Goal: Navigation & Orientation: Find specific page/section

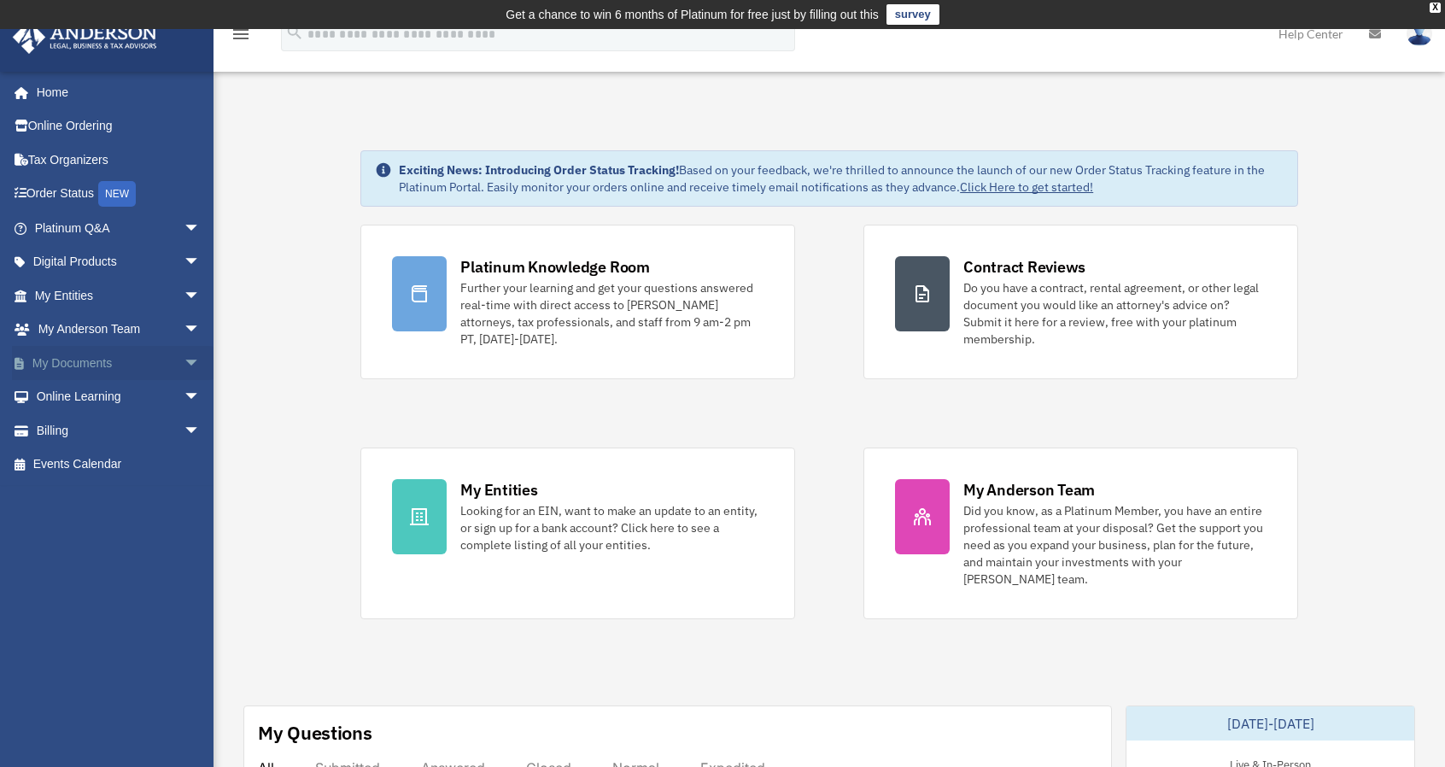
click at [184, 361] on span "arrow_drop_down" at bounding box center [201, 363] width 34 height 35
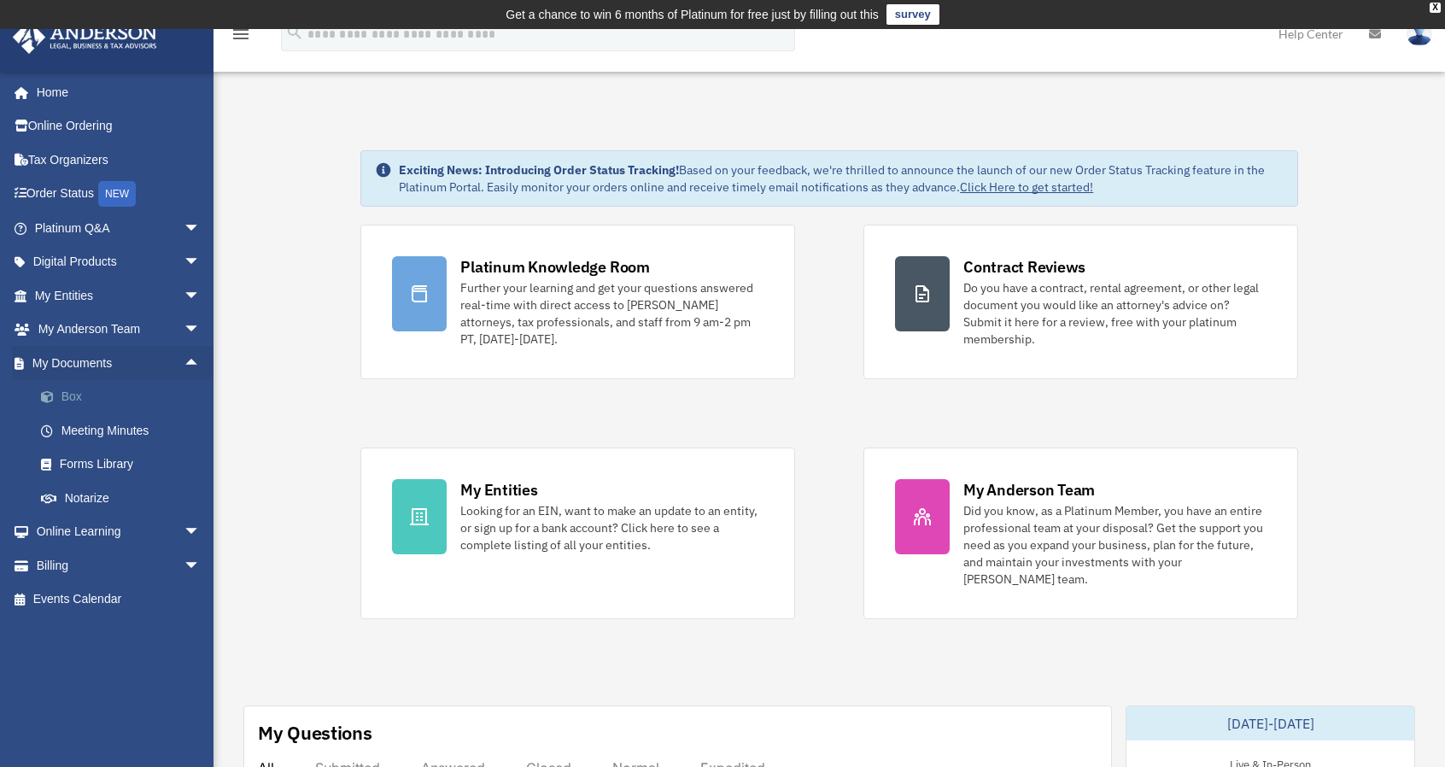
click at [99, 396] on link "Box" at bounding box center [125, 397] width 202 height 34
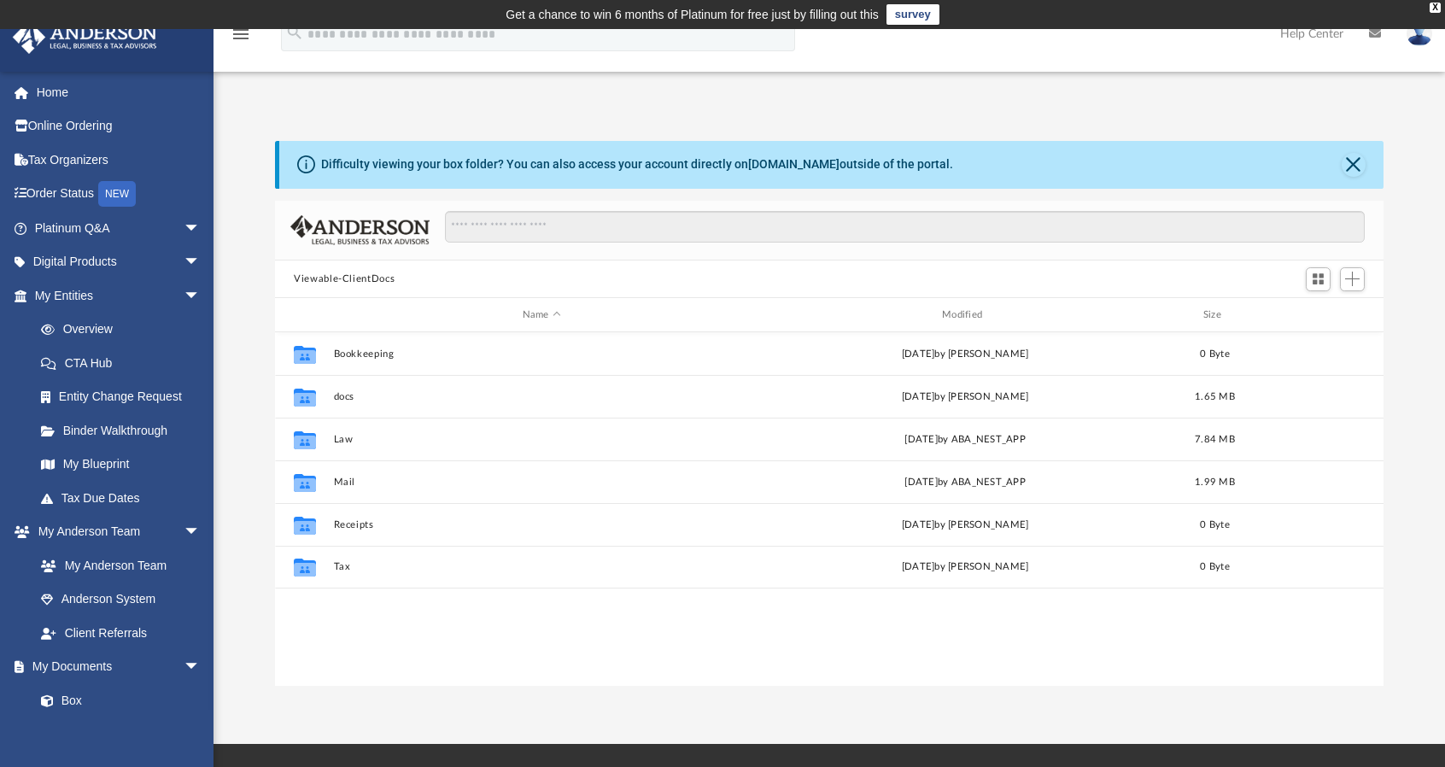
scroll to position [375, 1095]
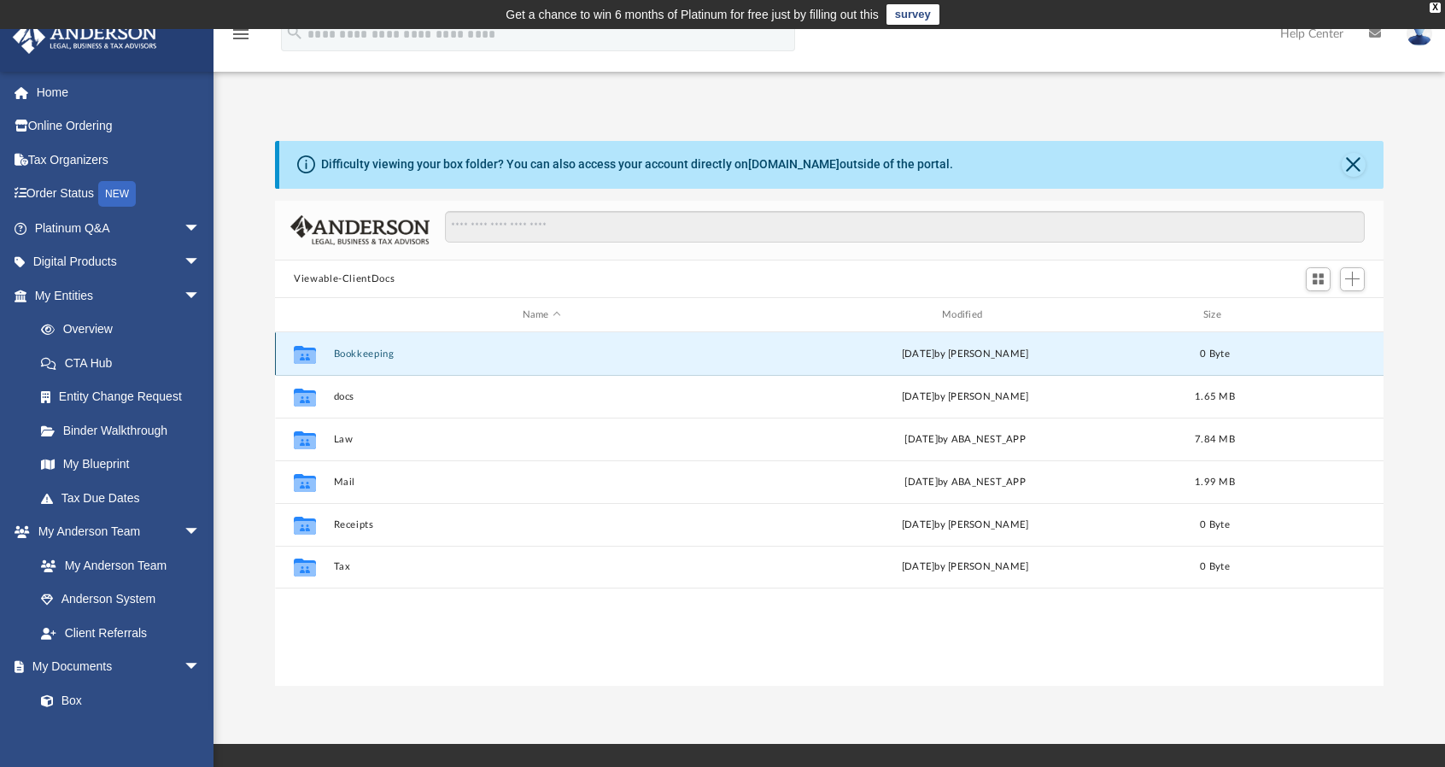
click at [353, 356] on button "Bookkeeping" at bounding box center [542, 354] width 416 height 11
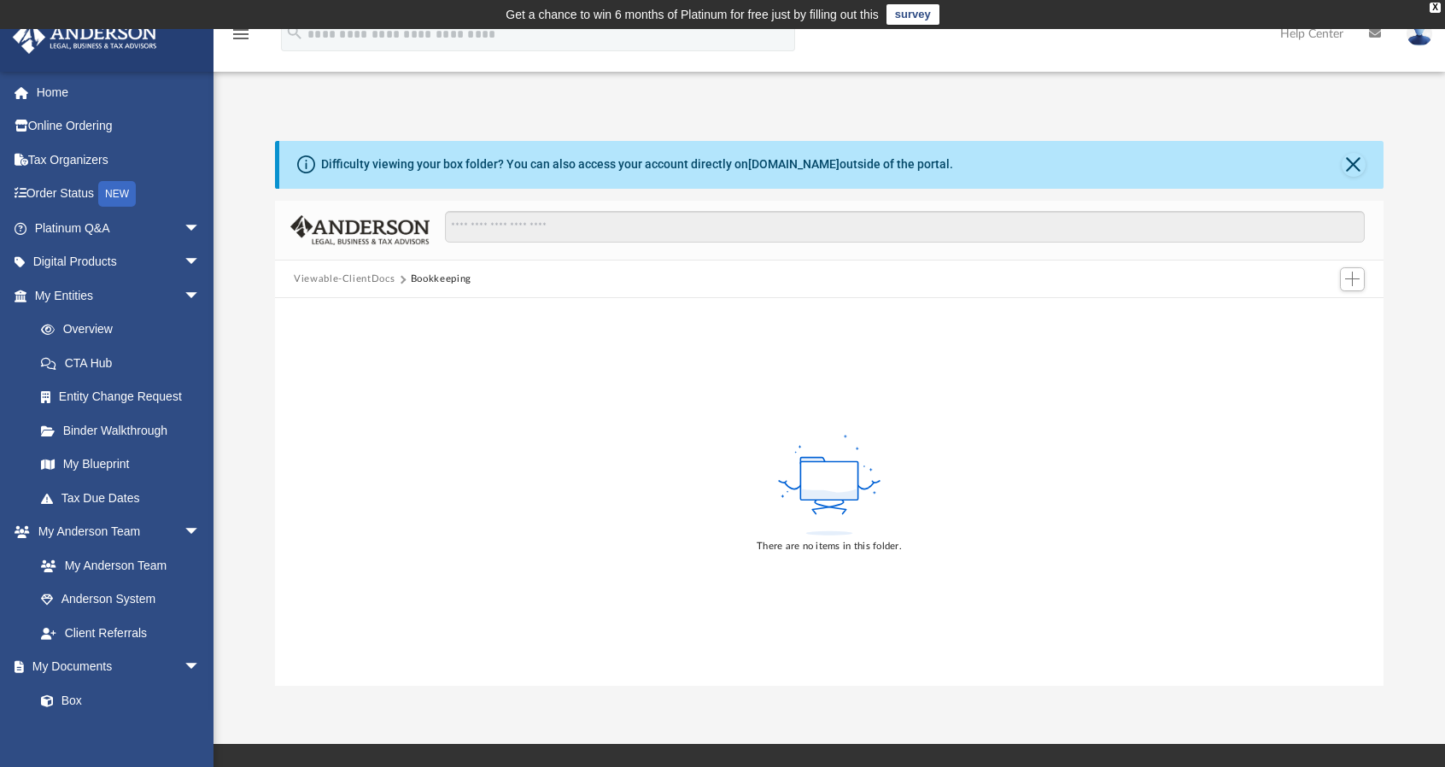
click at [357, 276] on button "Viewable-ClientDocs" at bounding box center [344, 279] width 101 height 15
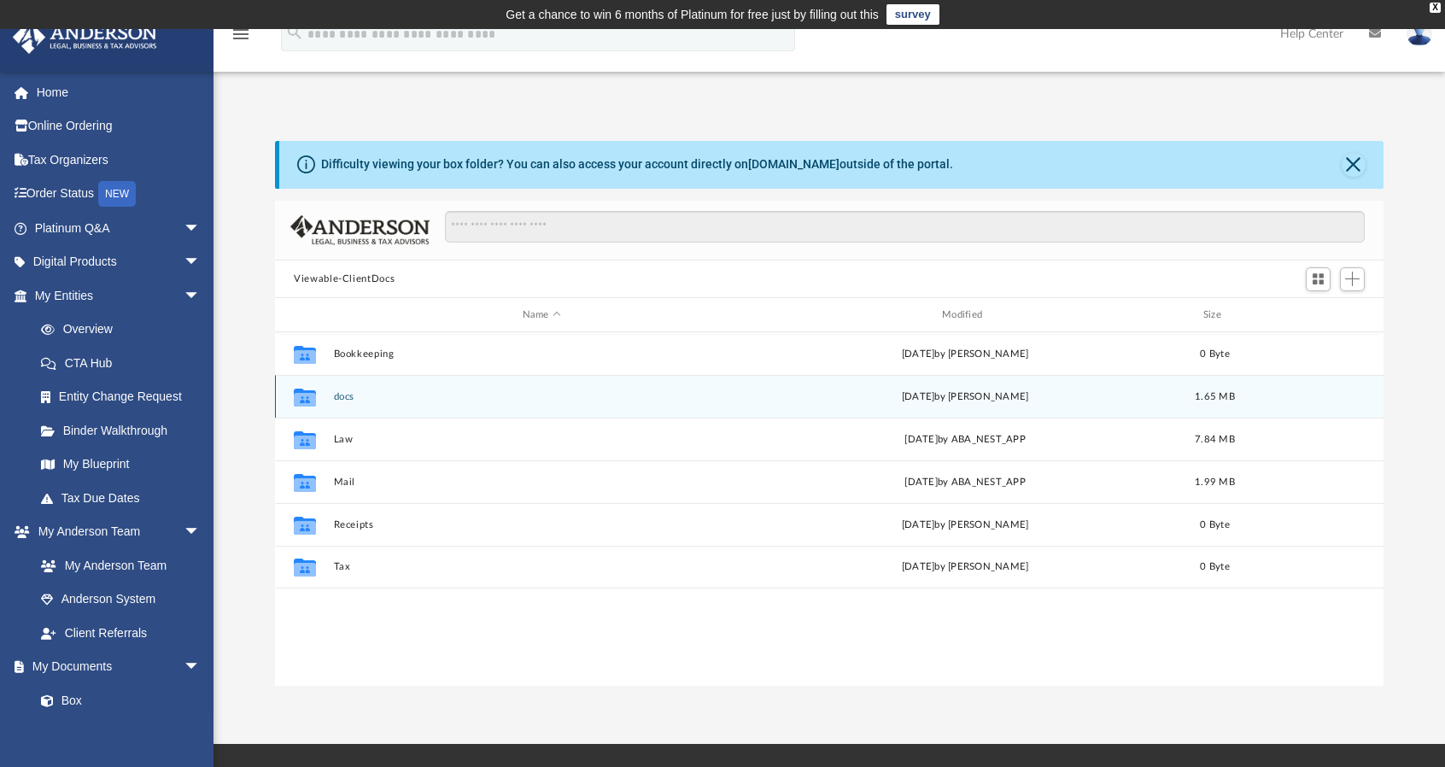
click at [304, 397] on icon "grid" at bounding box center [305, 400] width 22 height 14
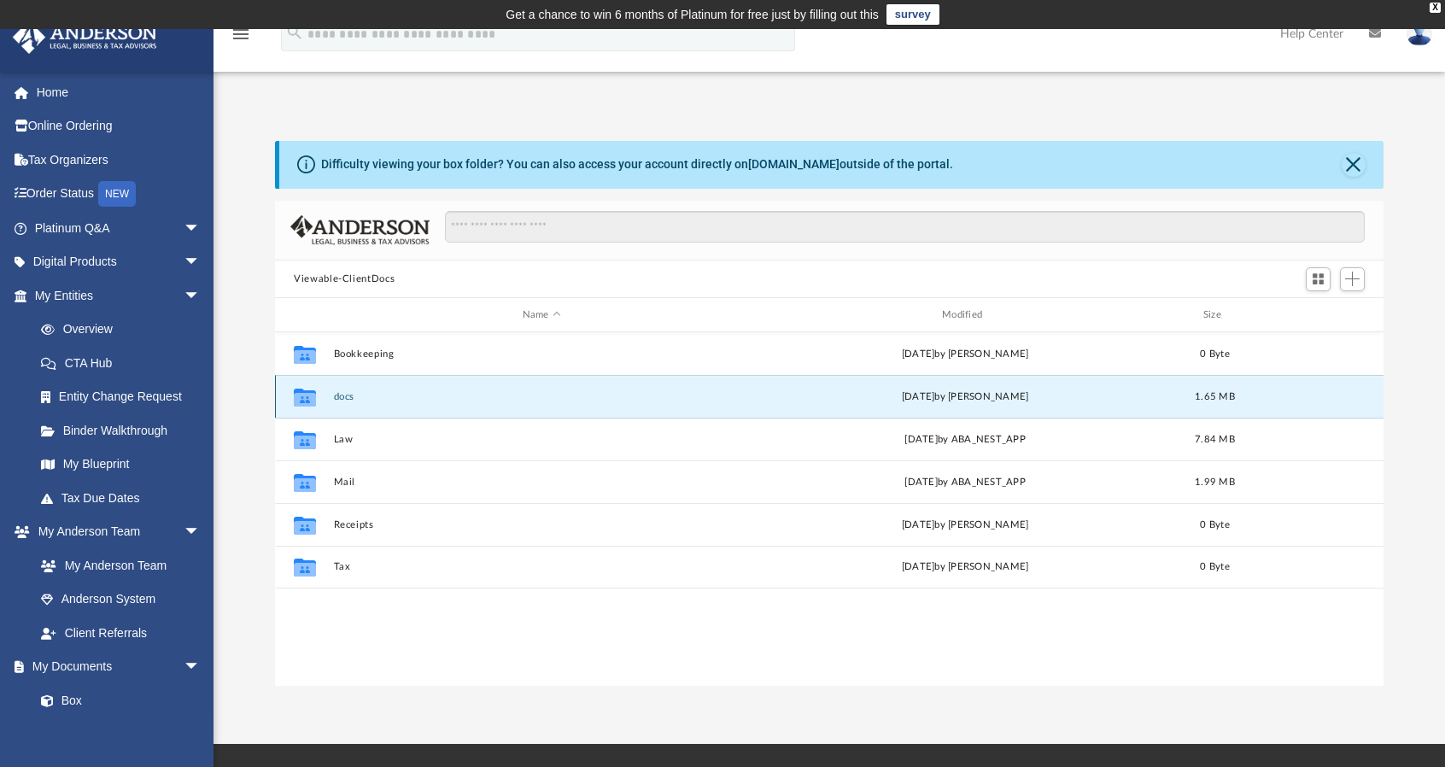
click at [304, 397] on icon "grid" at bounding box center [305, 400] width 22 height 14
click at [85, 333] on link "Overview" at bounding box center [125, 330] width 202 height 34
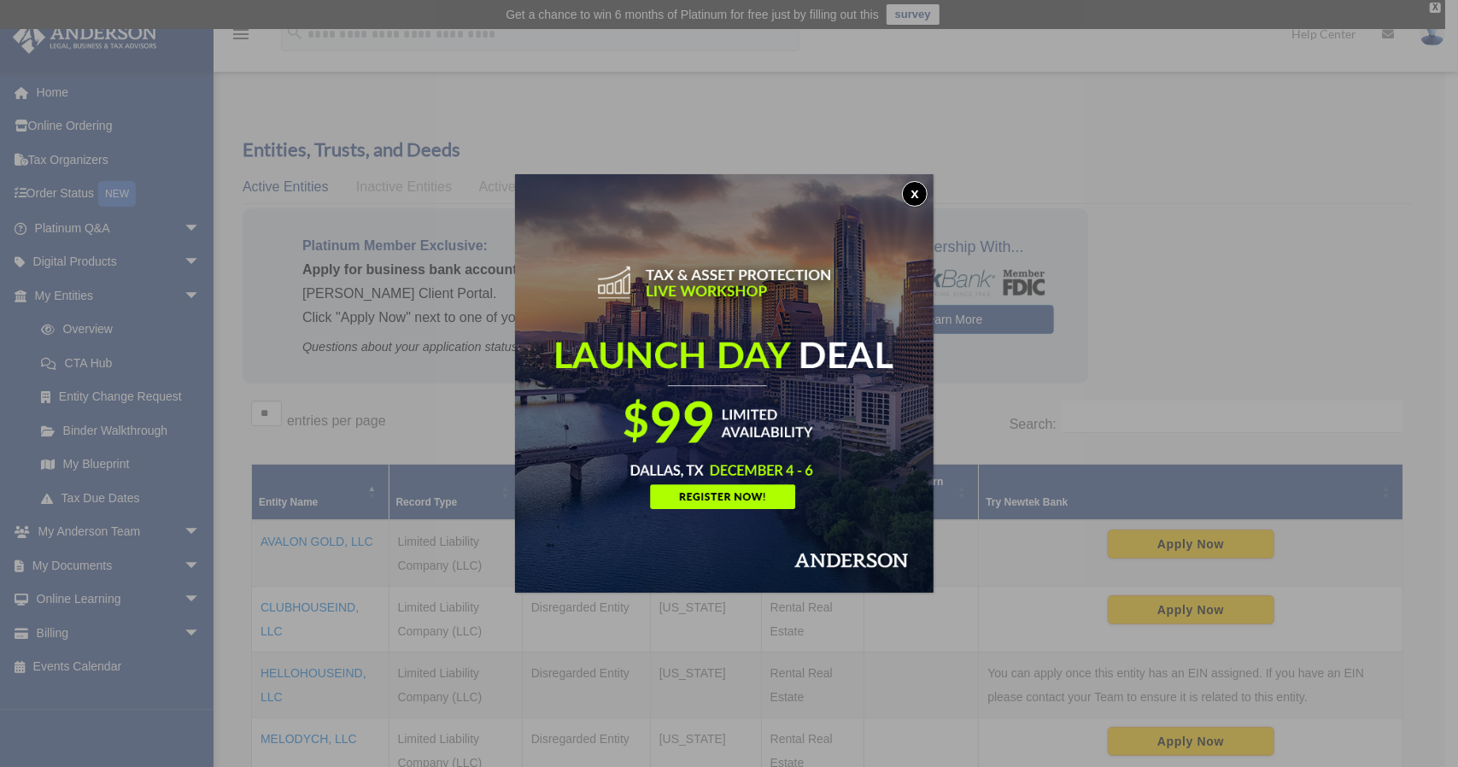
click at [921, 192] on button "x" at bounding box center [915, 194] width 26 height 26
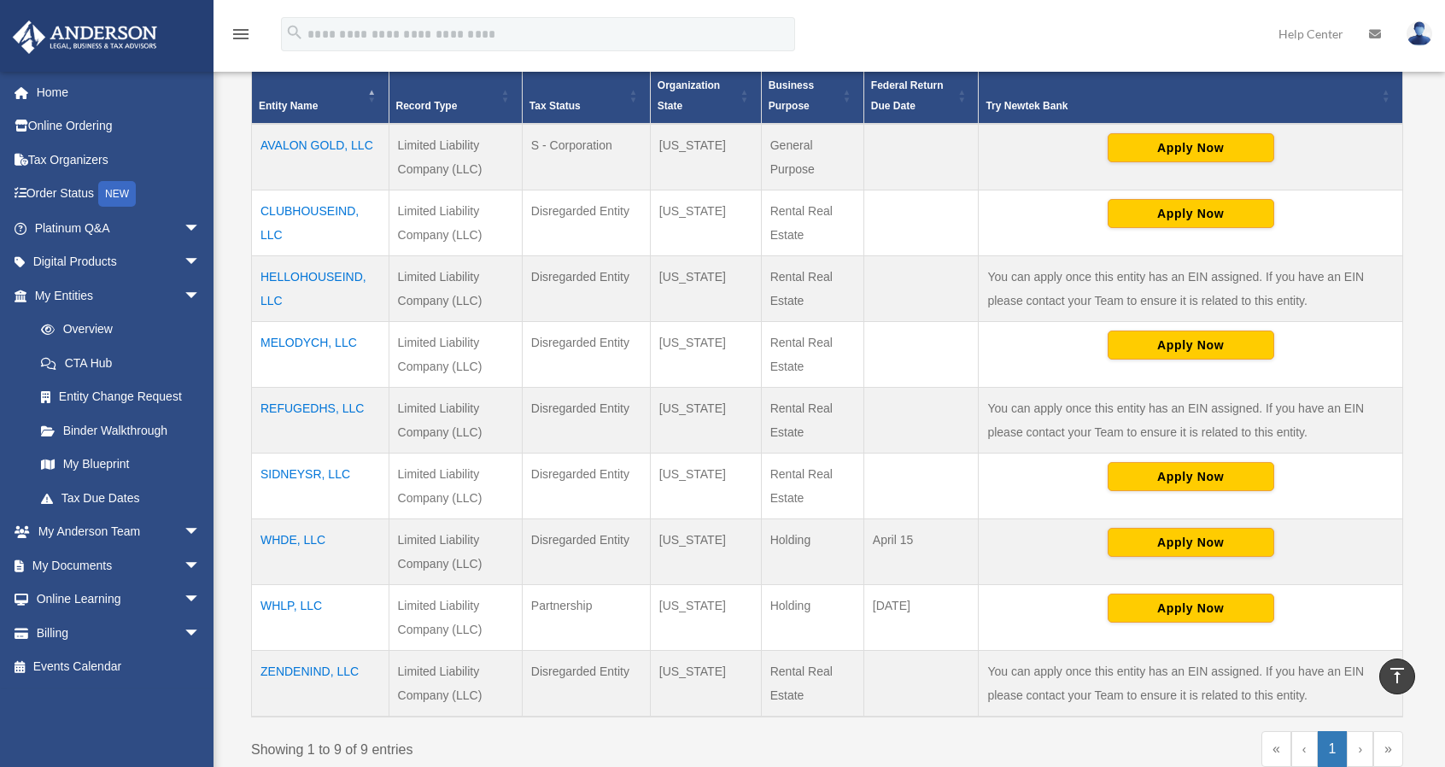
scroll to position [403, 0]
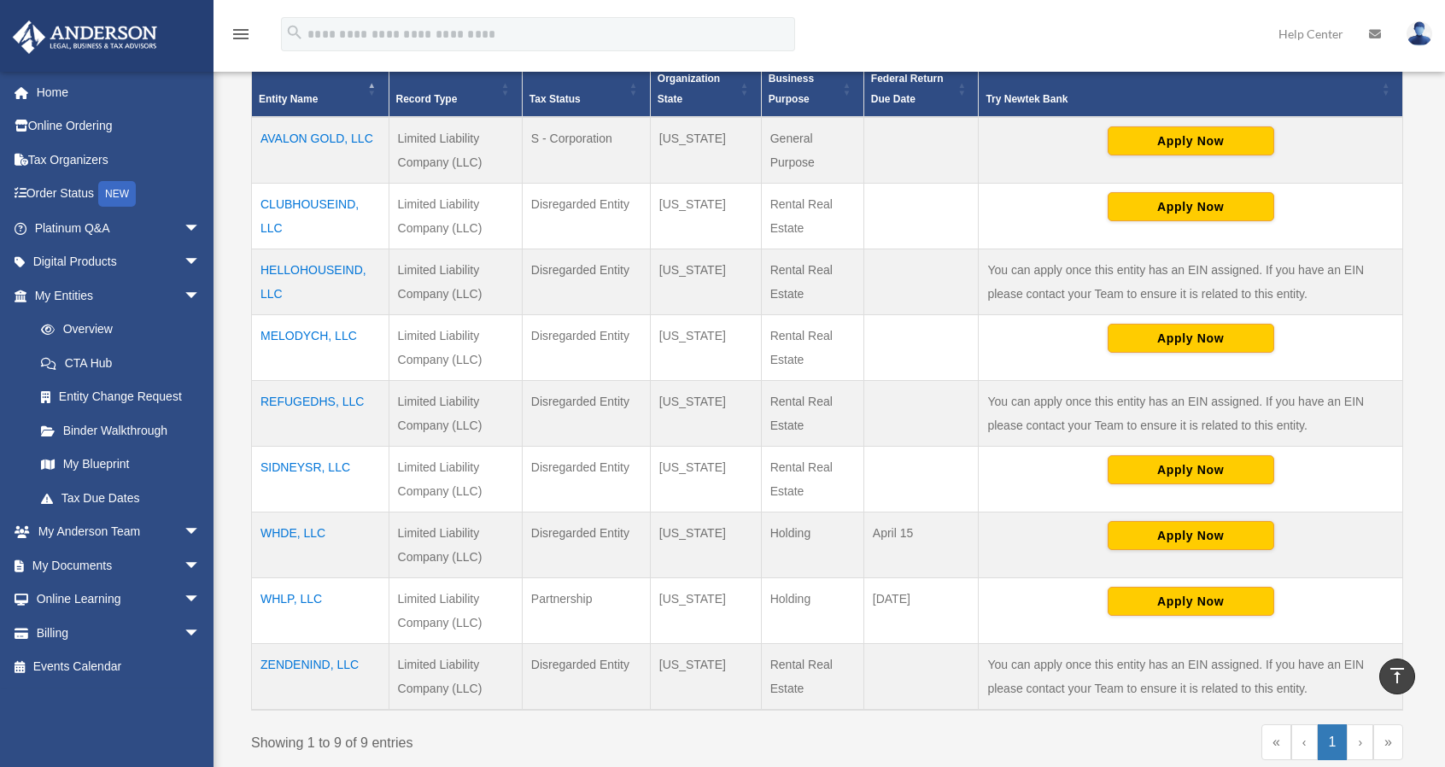
click at [302, 205] on td "CLUBHOUSEIND, LLC" at bounding box center [321, 216] width 138 height 66
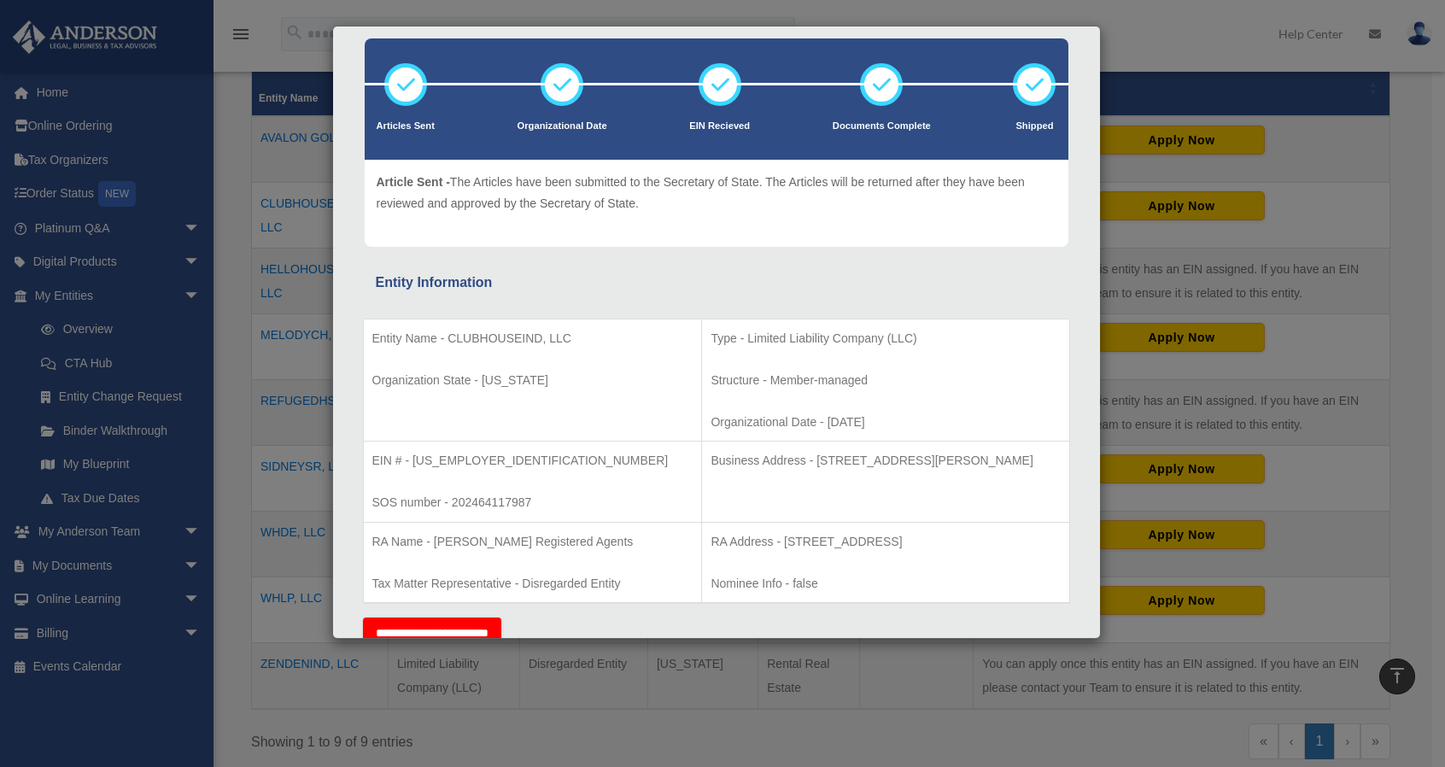
scroll to position [36, 0]
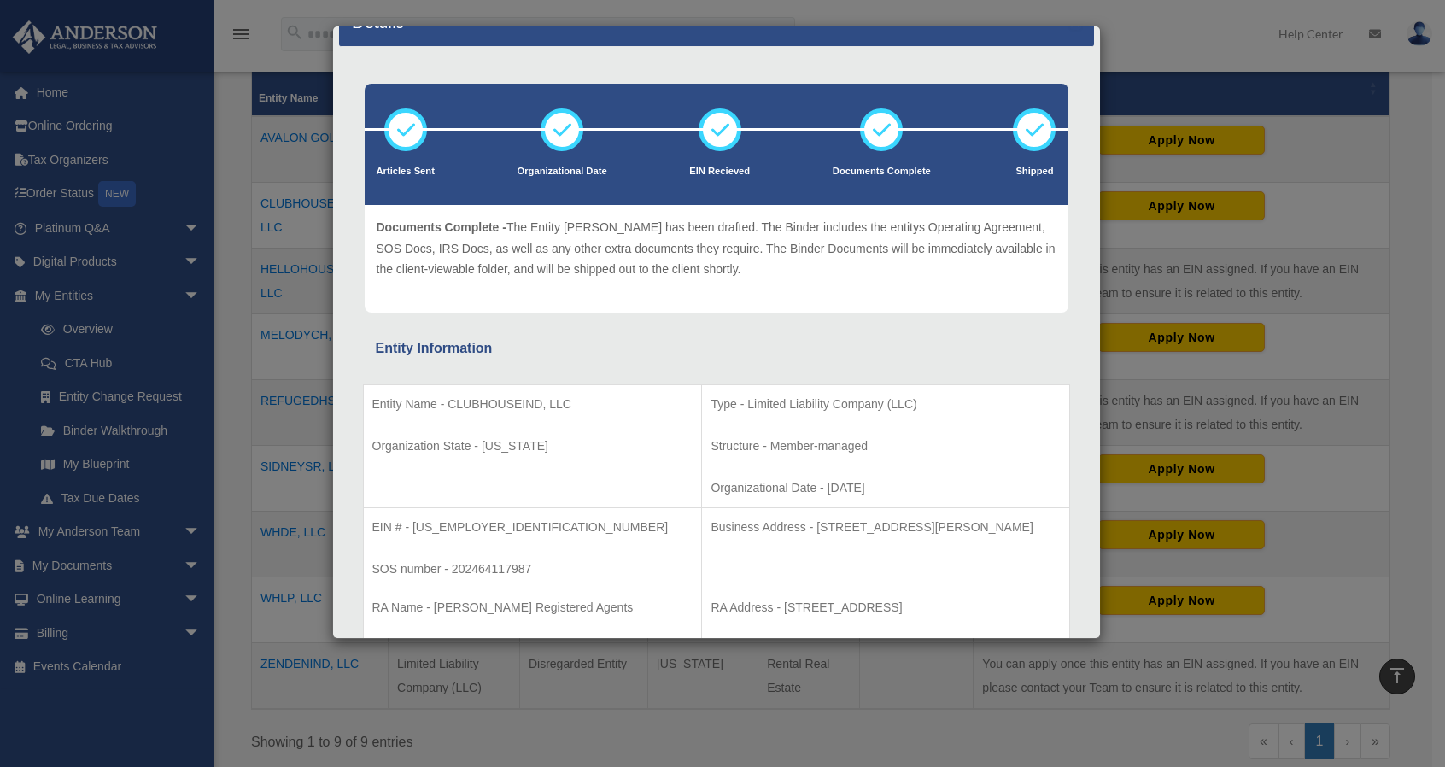
click at [1283, 286] on div "Details × Articles Sent Organizational Date" at bounding box center [722, 383] width 1445 height 767
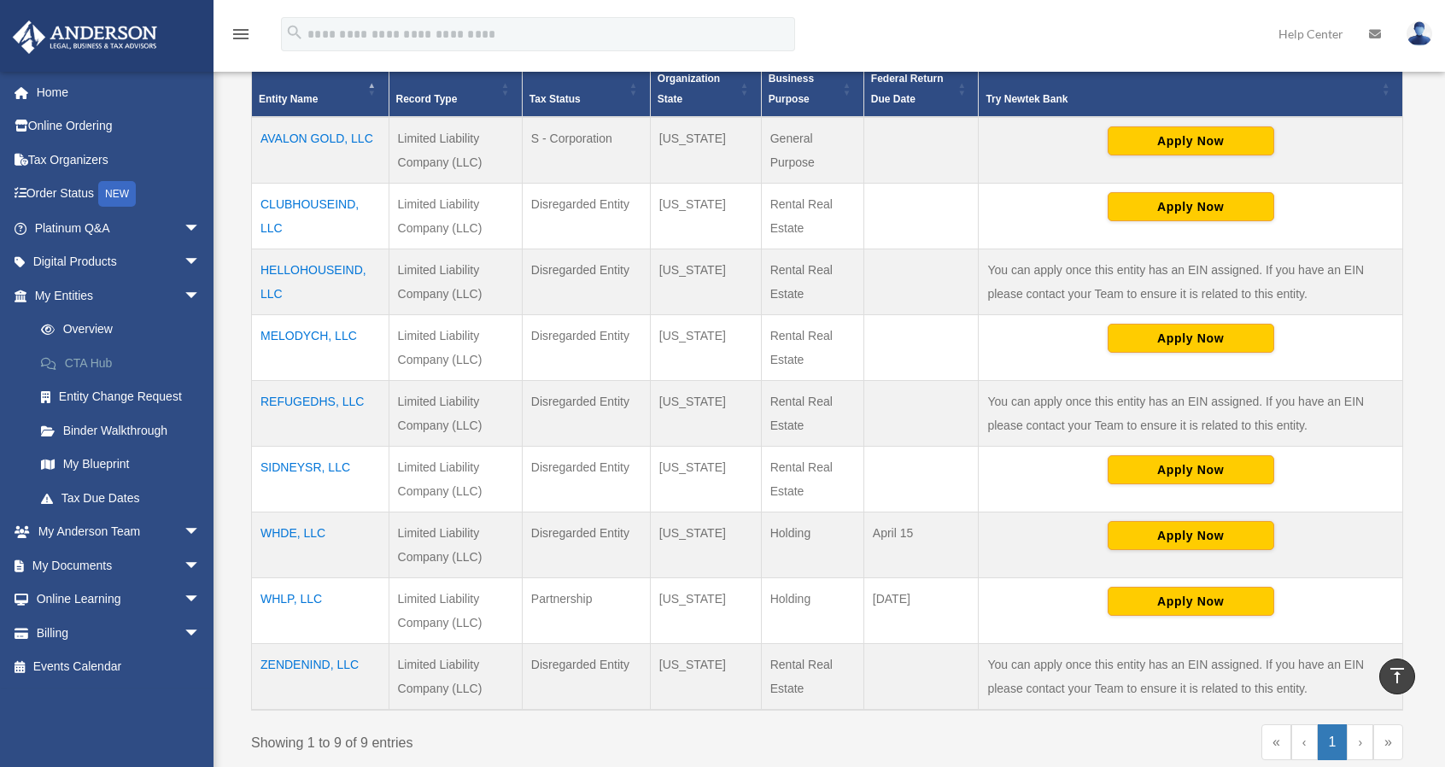
click at [90, 367] on link "CTA Hub" at bounding box center [125, 363] width 202 height 34
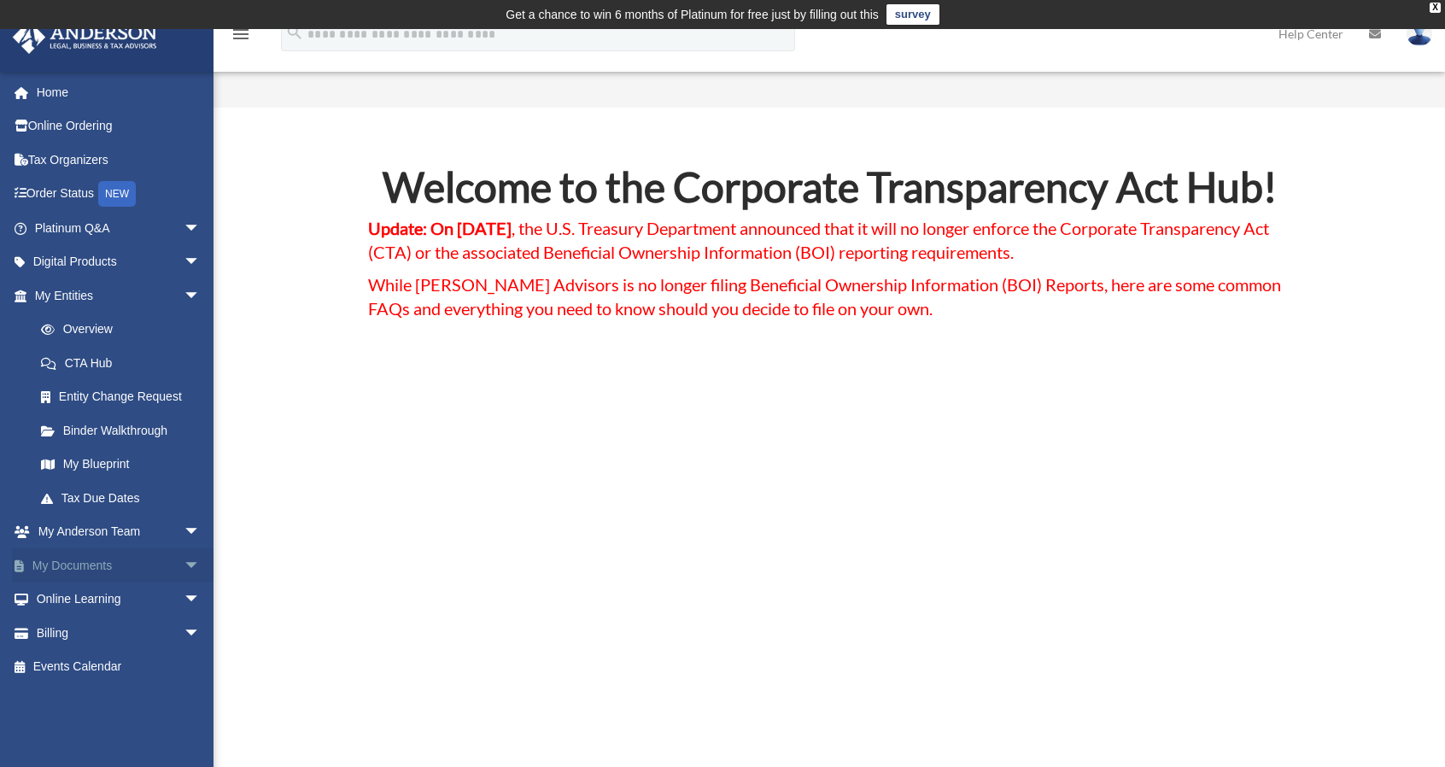
click at [103, 560] on link "My Documents arrow_drop_down" at bounding box center [119, 565] width 214 height 34
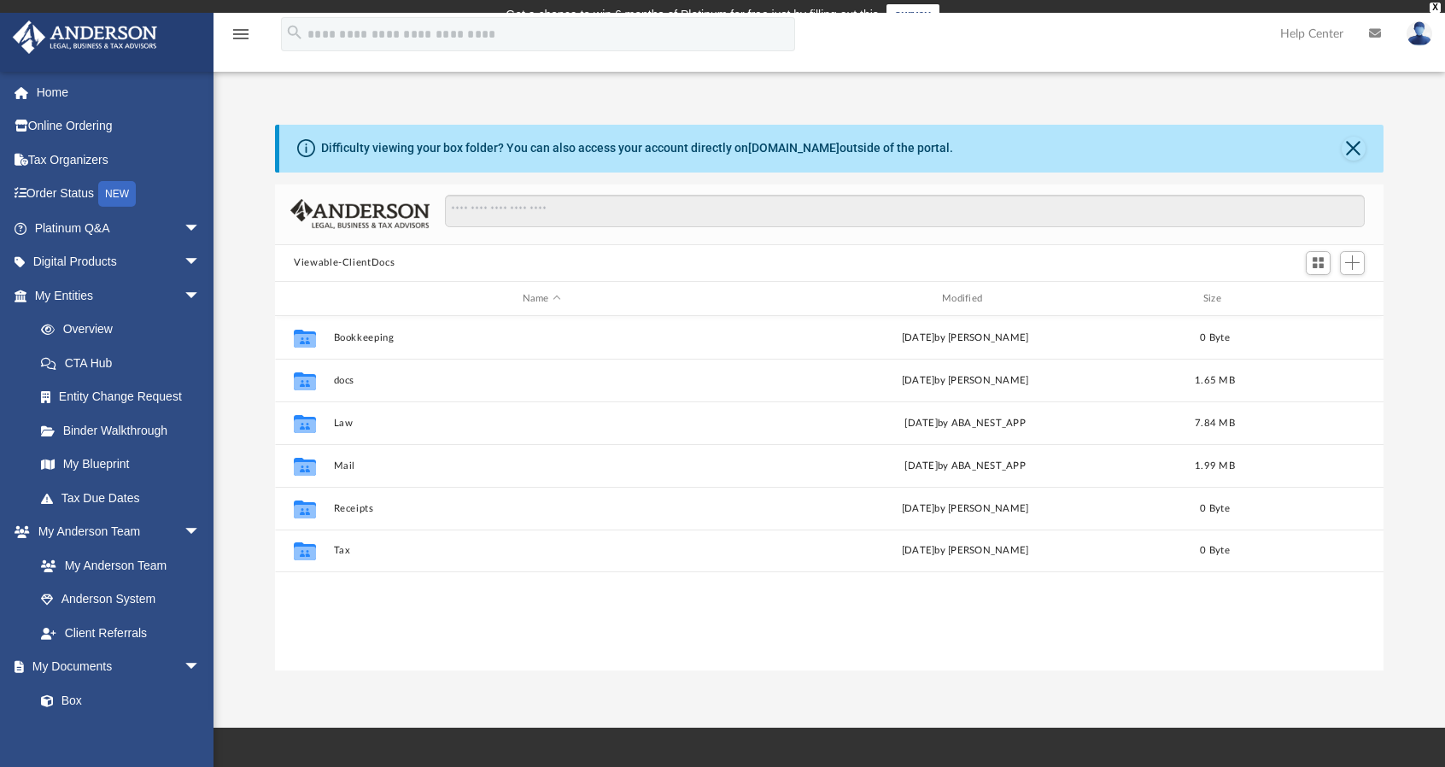
scroll to position [375, 1095]
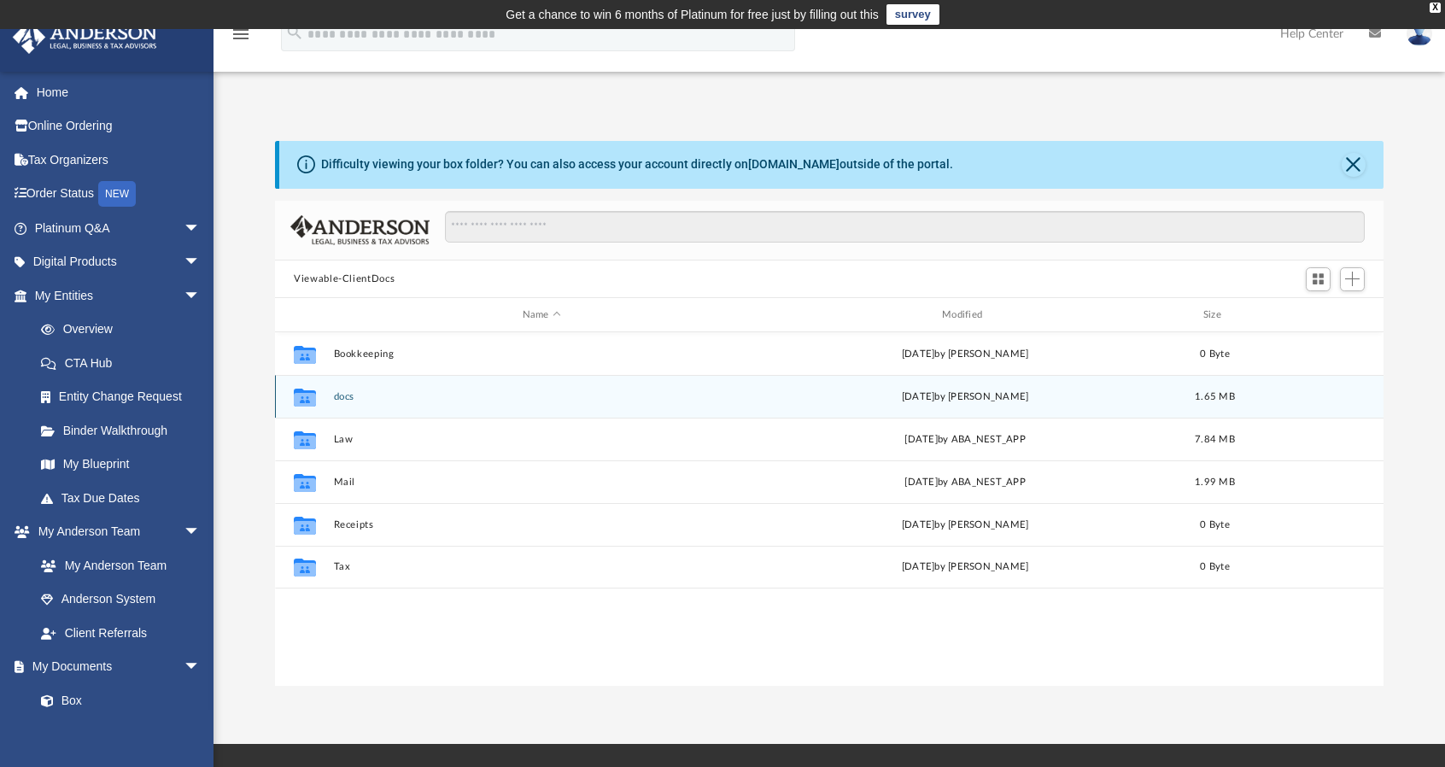
click at [309, 395] on icon "grid" at bounding box center [305, 400] width 22 height 14
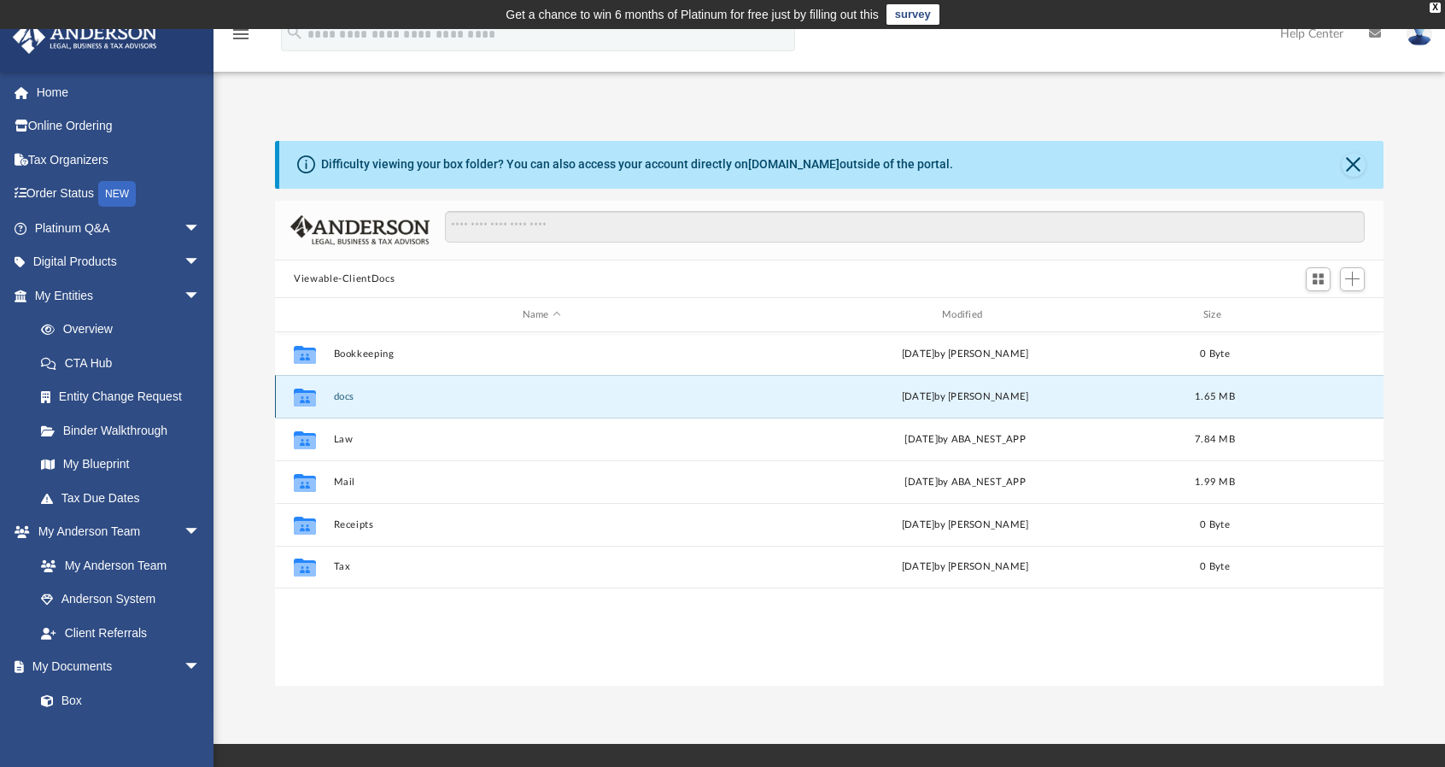
click at [309, 395] on icon "grid" at bounding box center [305, 400] width 22 height 14
click at [345, 397] on button "docs" at bounding box center [542, 396] width 416 height 11
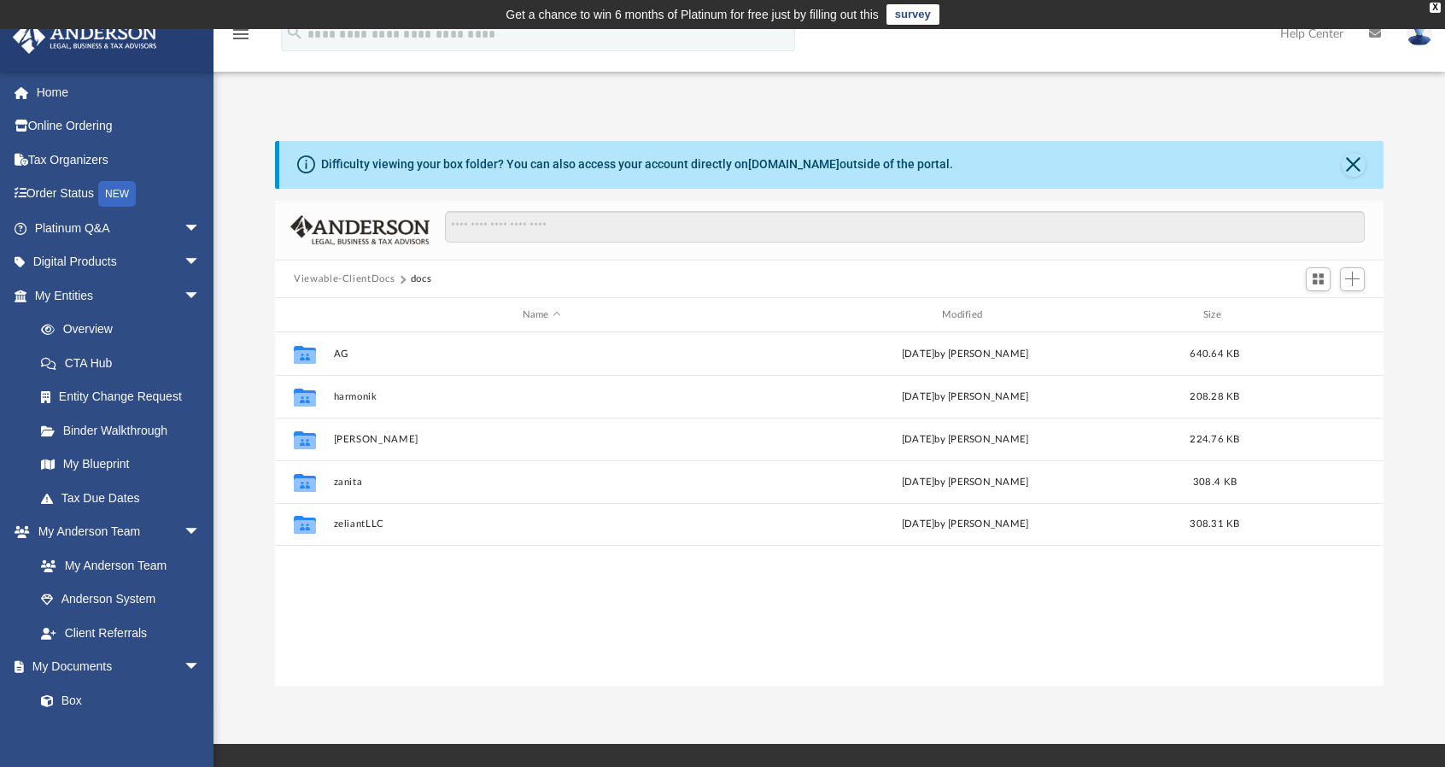
click at [366, 279] on button "Viewable-ClientDocs" at bounding box center [344, 279] width 101 height 15
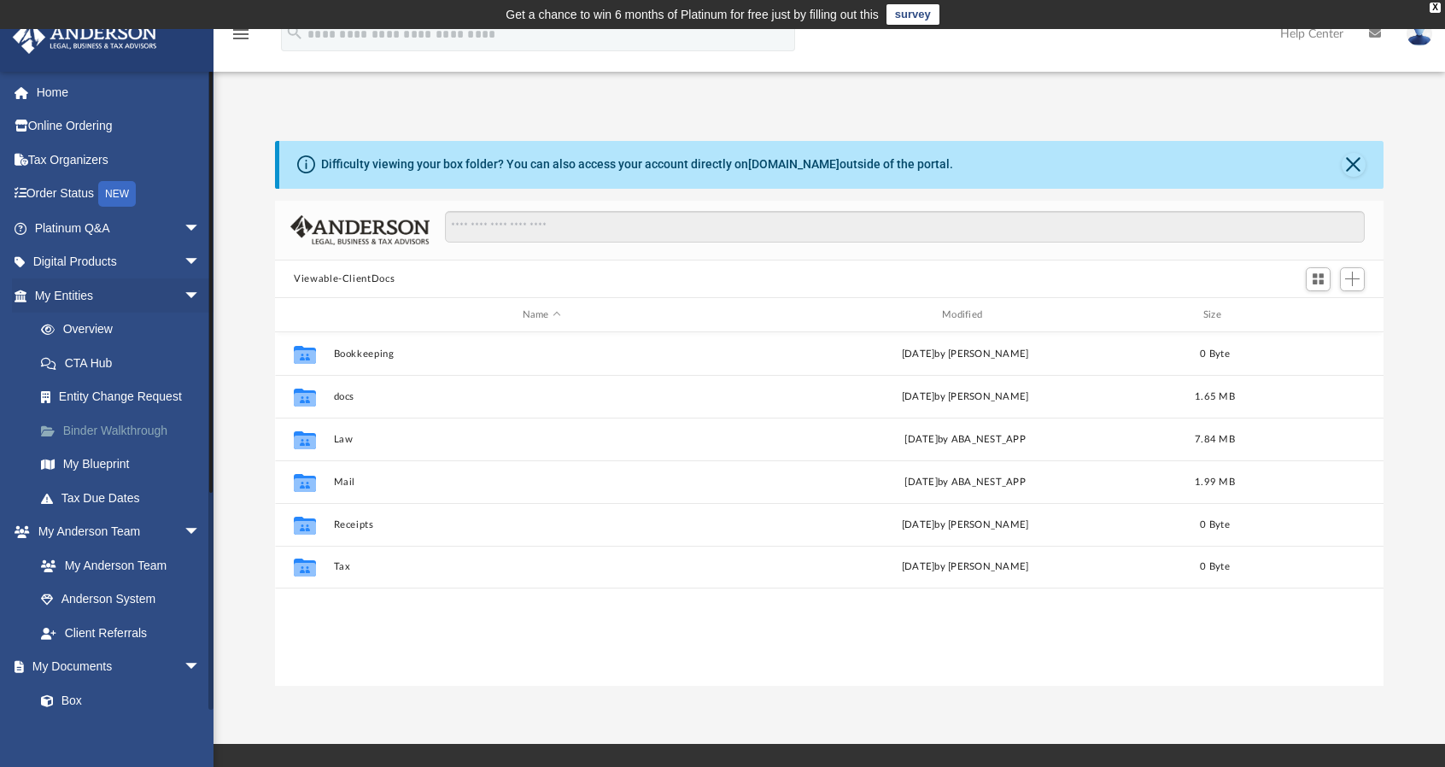
click at [115, 438] on link "Binder Walkthrough" at bounding box center [125, 430] width 202 height 34
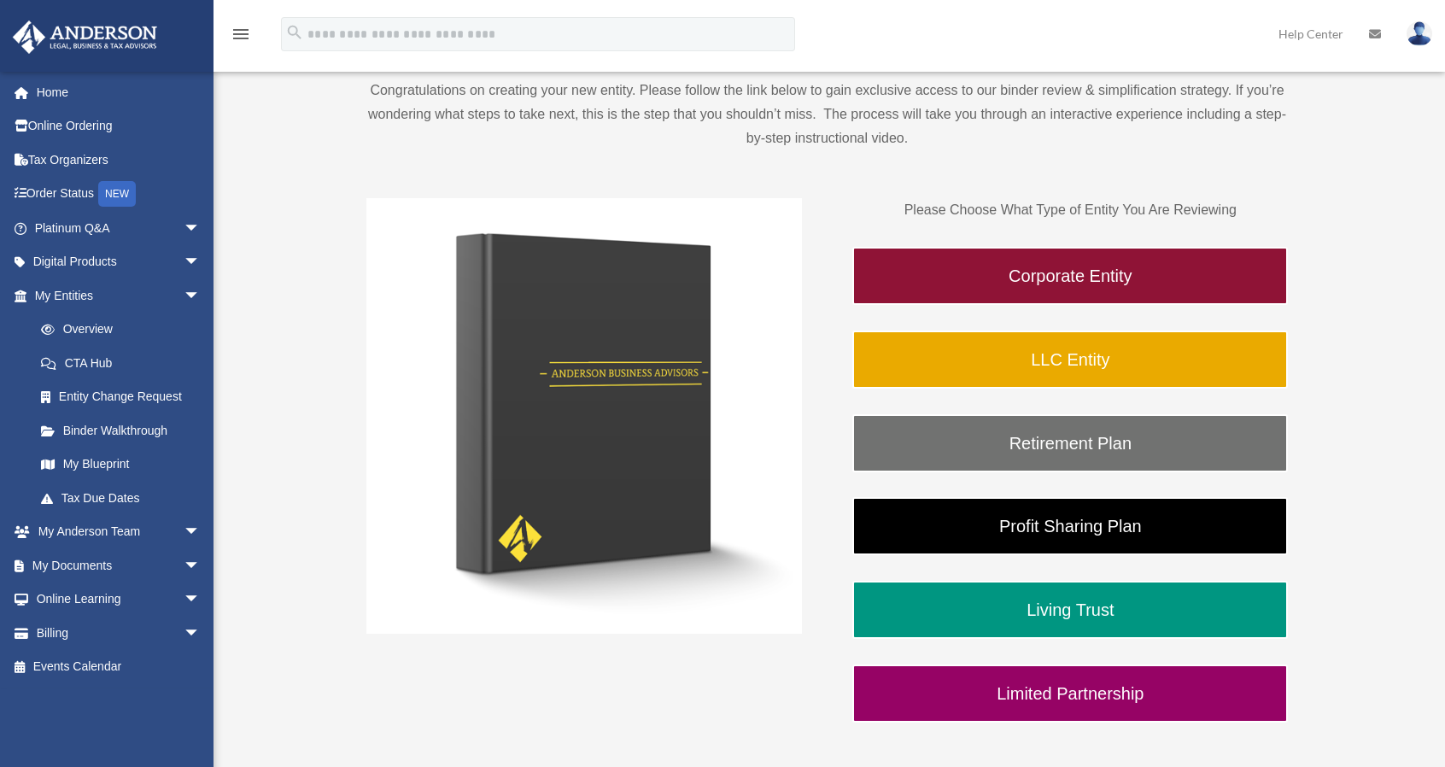
scroll to position [199, 0]
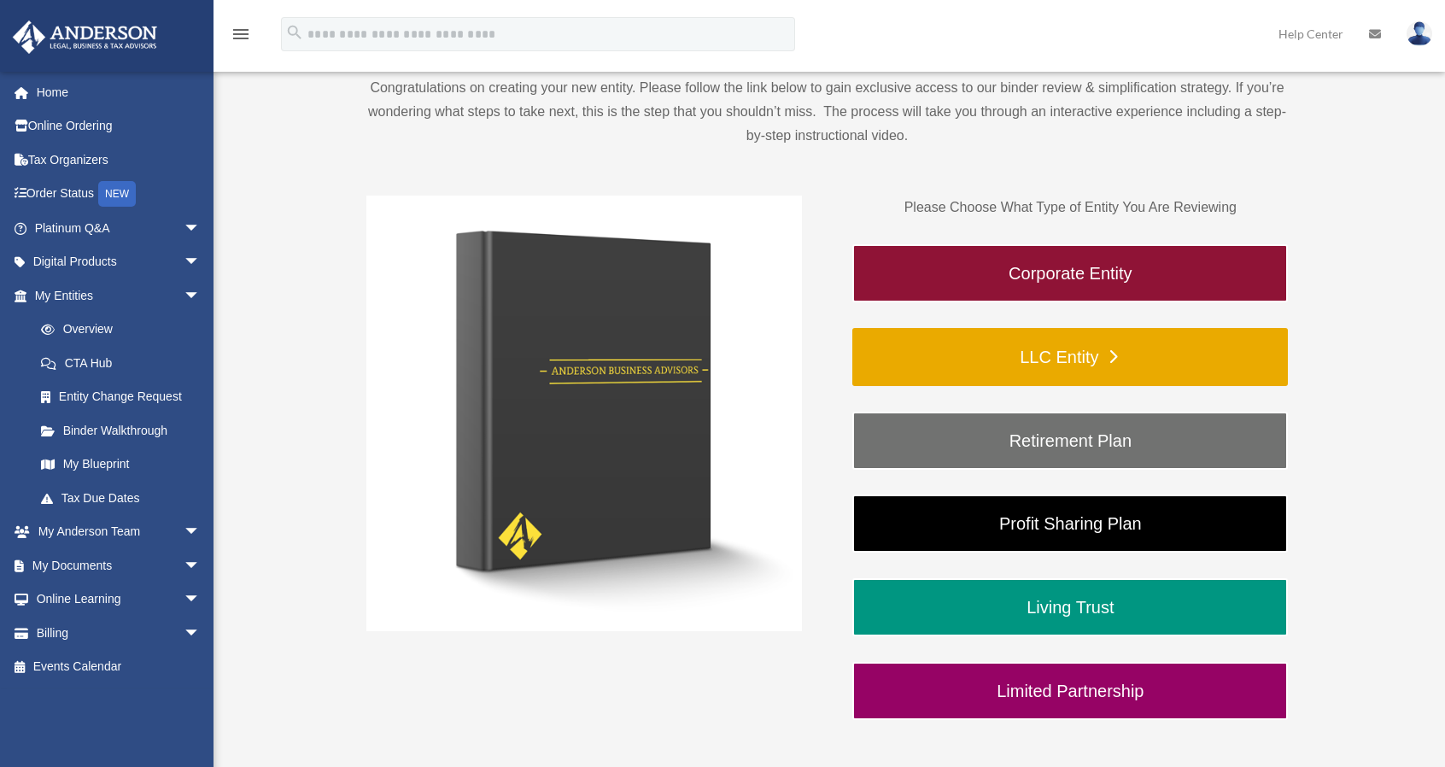
click at [972, 341] on link "LLC Entity" at bounding box center [1071, 357] width 436 height 58
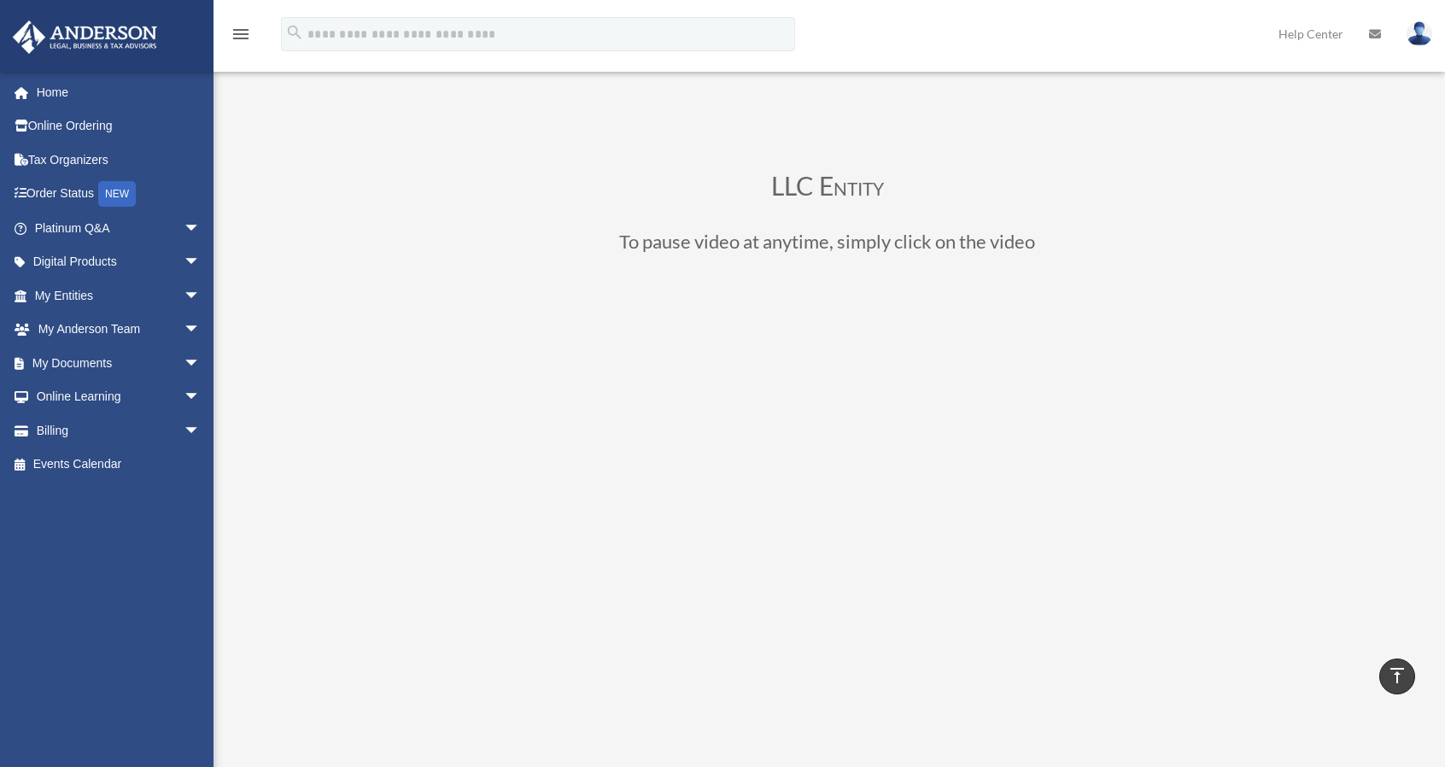
scroll to position [12, 0]
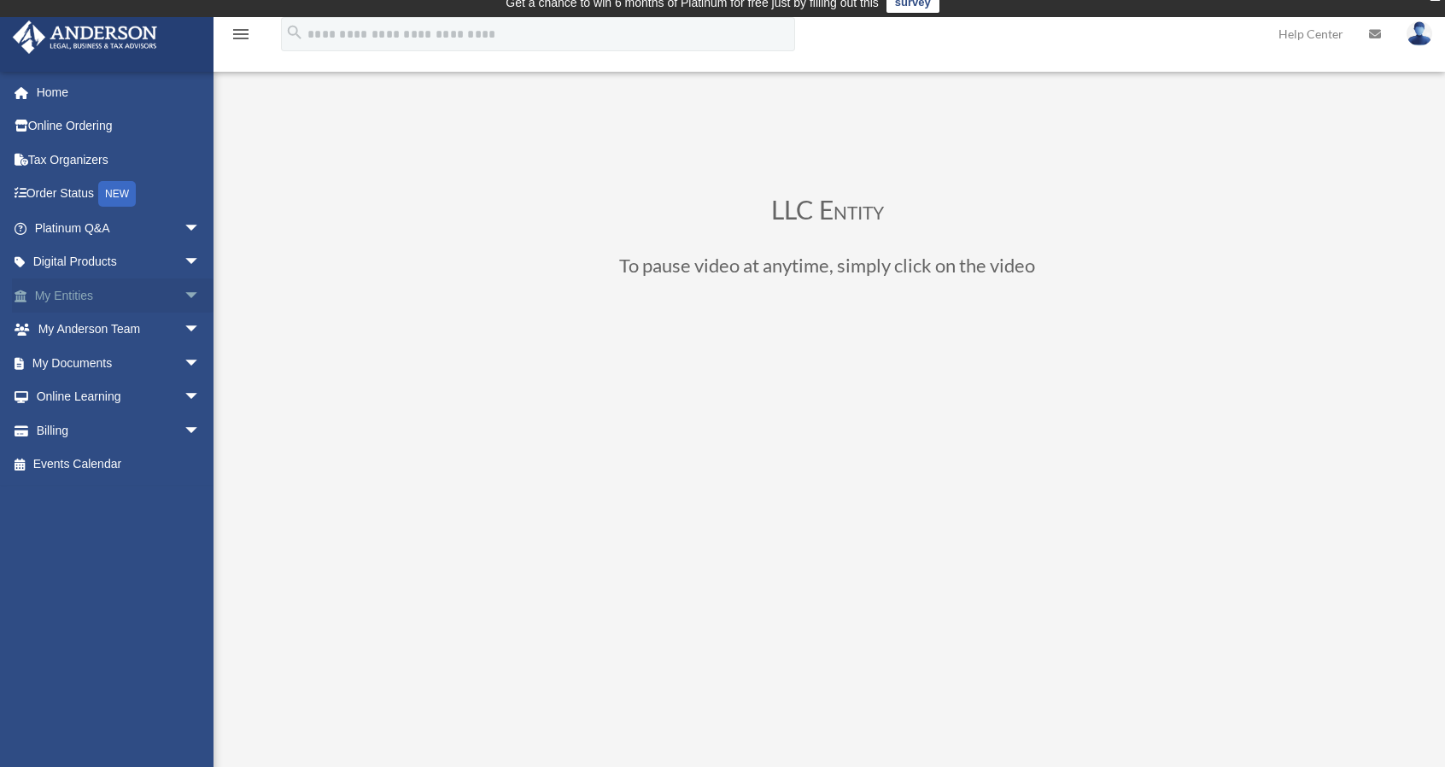
click at [185, 301] on span "arrow_drop_down" at bounding box center [201, 295] width 34 height 35
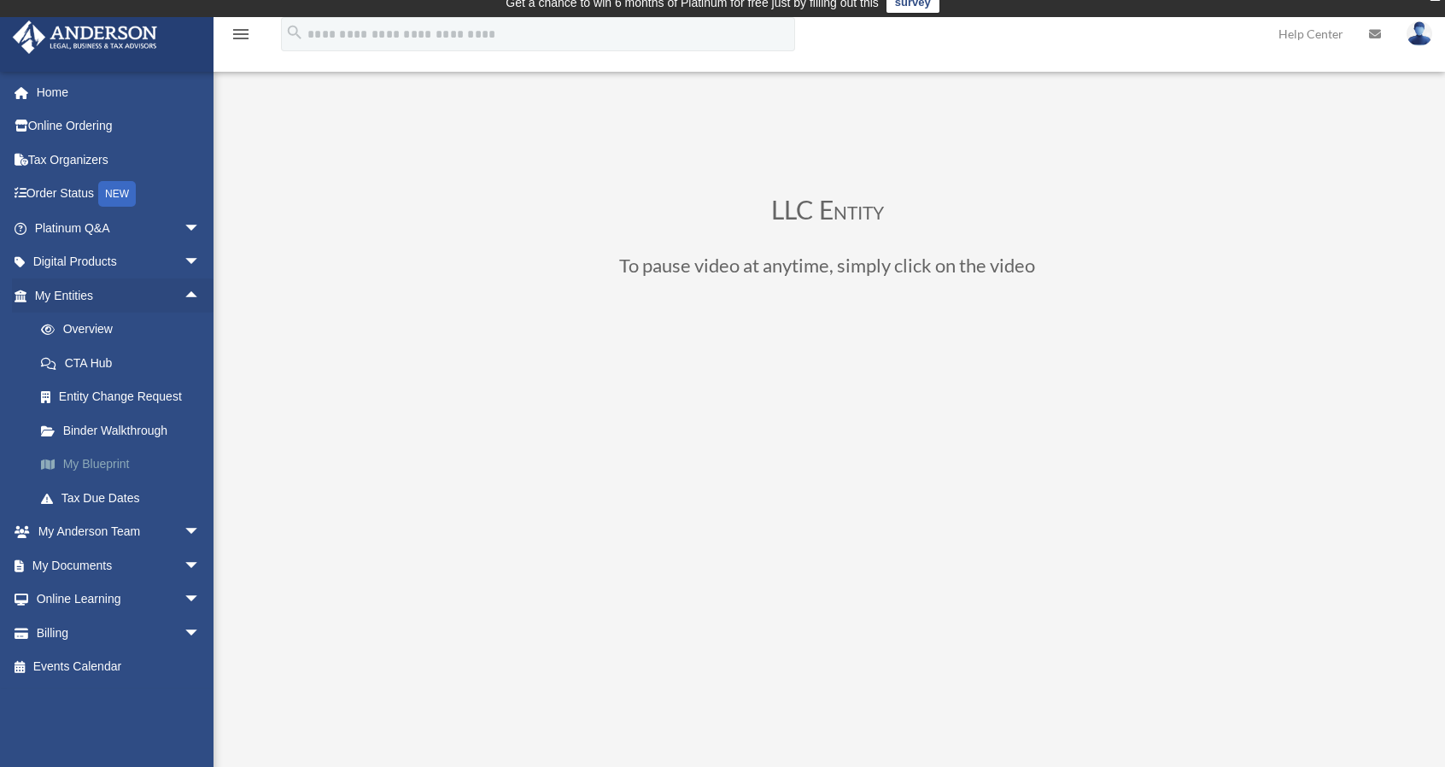
click at [106, 456] on link "My Blueprint" at bounding box center [125, 465] width 202 height 34
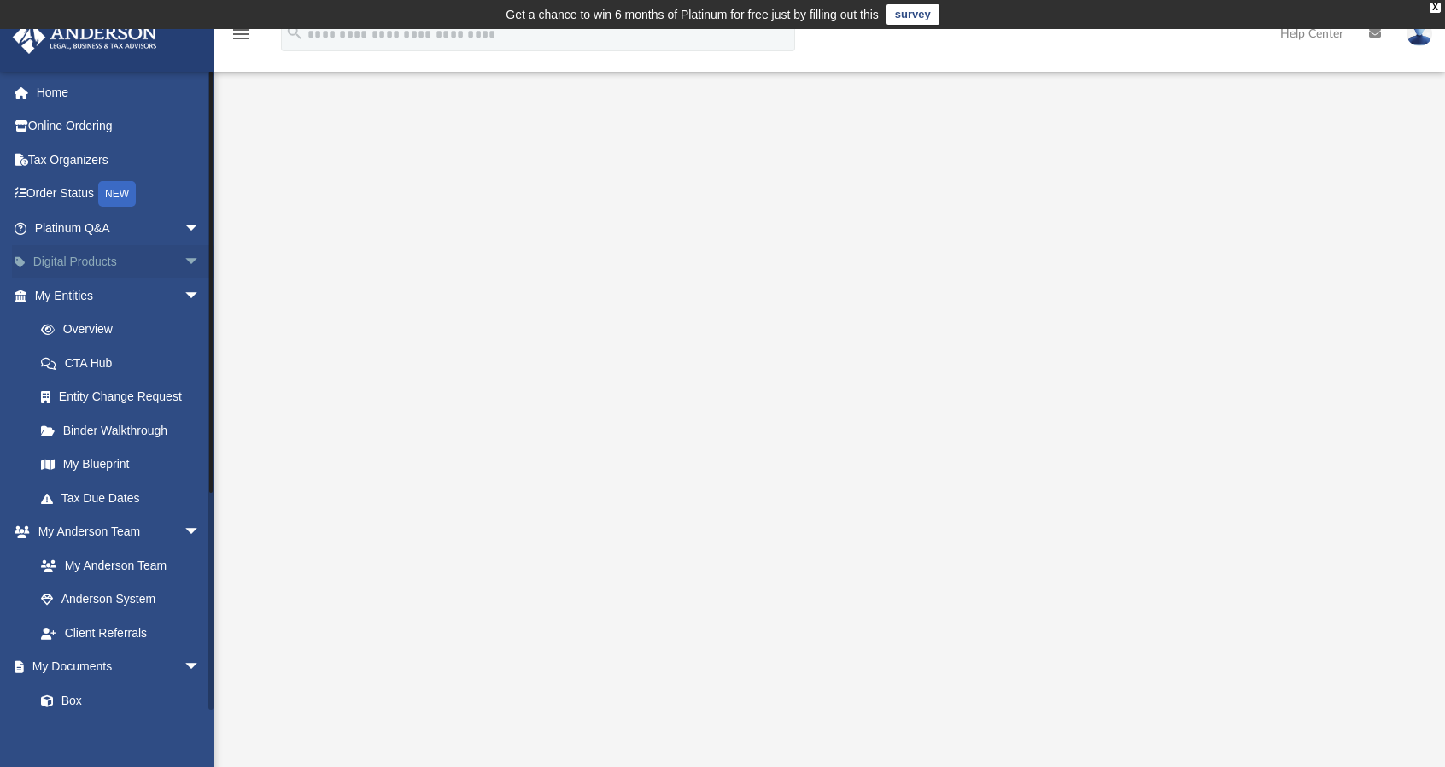
click at [105, 265] on link "Digital Products arrow_drop_down" at bounding box center [119, 262] width 214 height 34
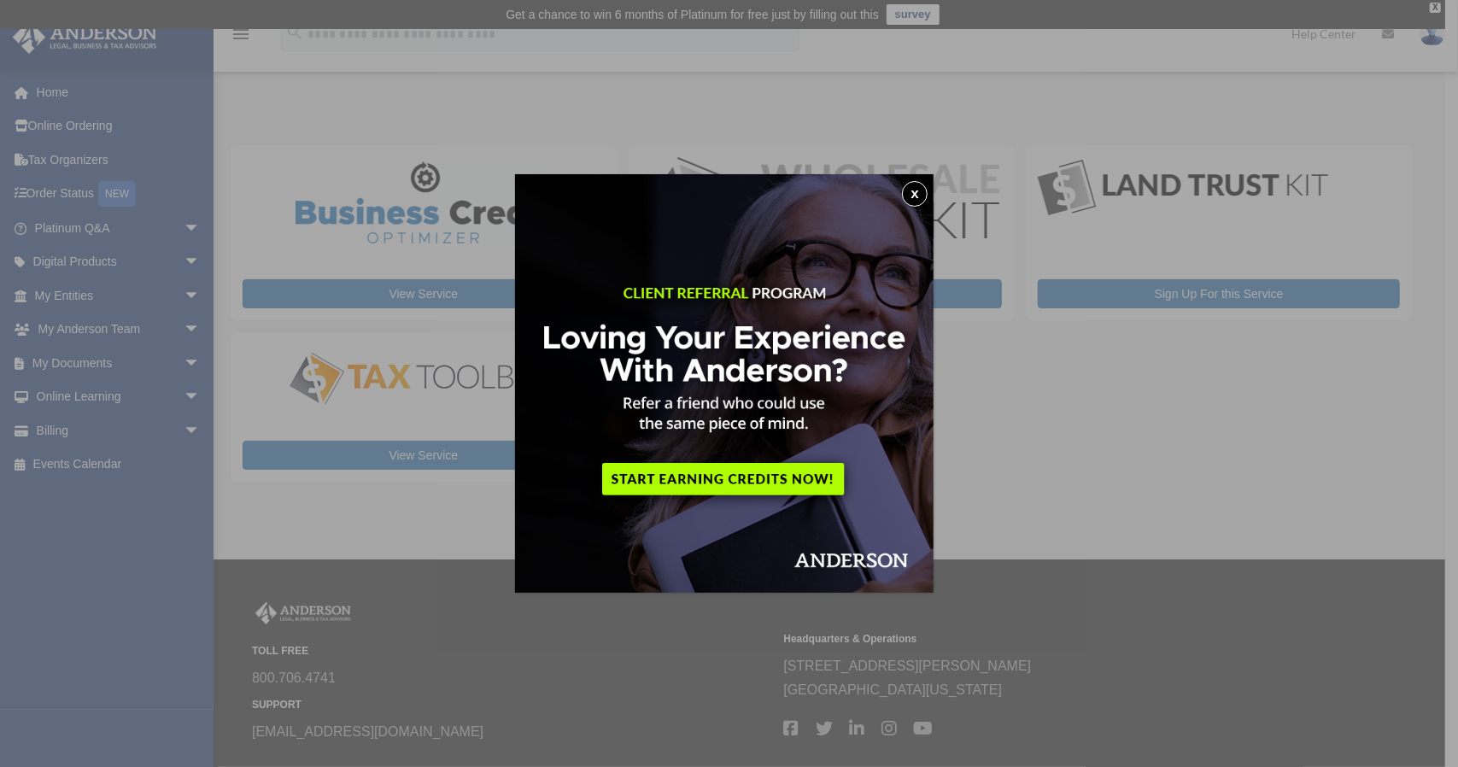
click at [917, 190] on button "x" at bounding box center [915, 194] width 26 height 26
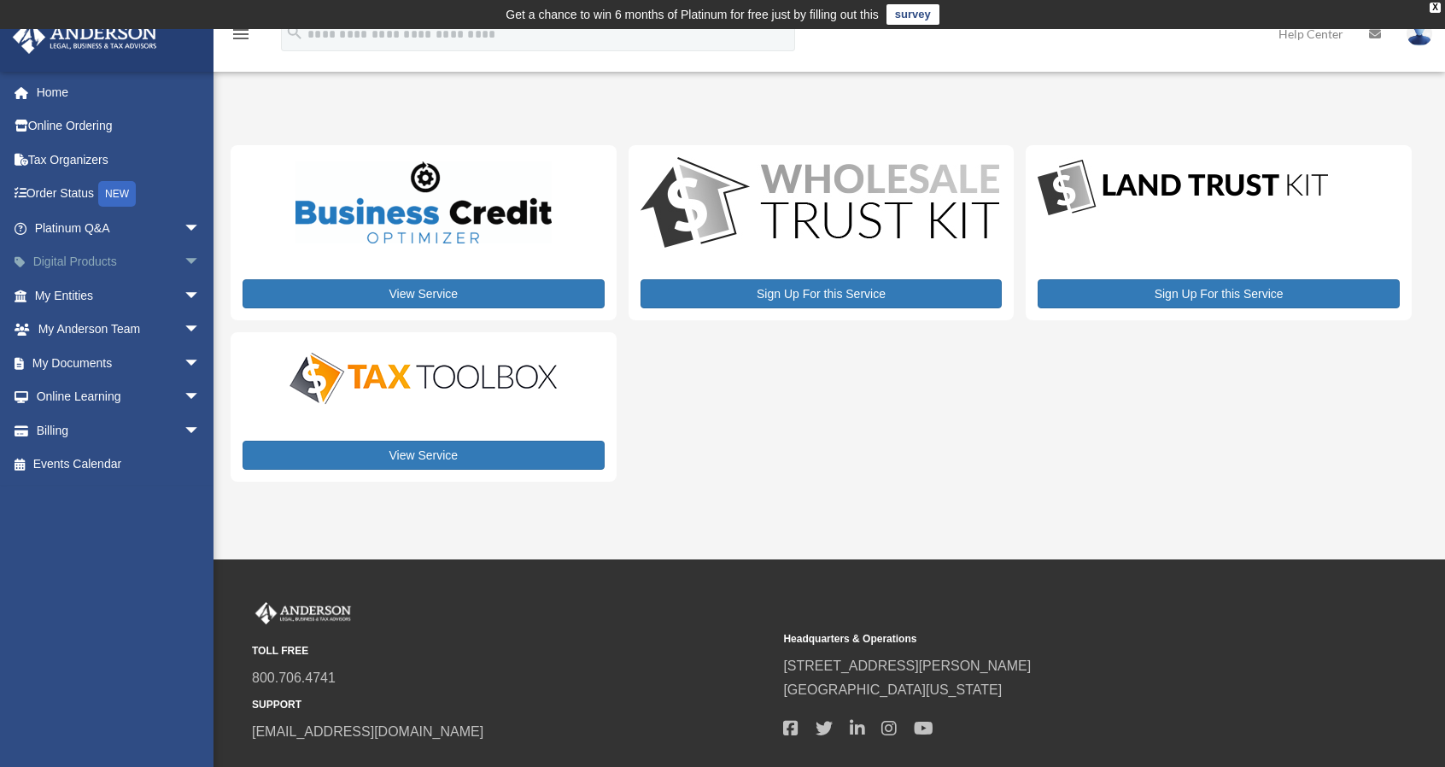
click at [184, 258] on span "arrow_drop_down" at bounding box center [201, 262] width 34 height 35
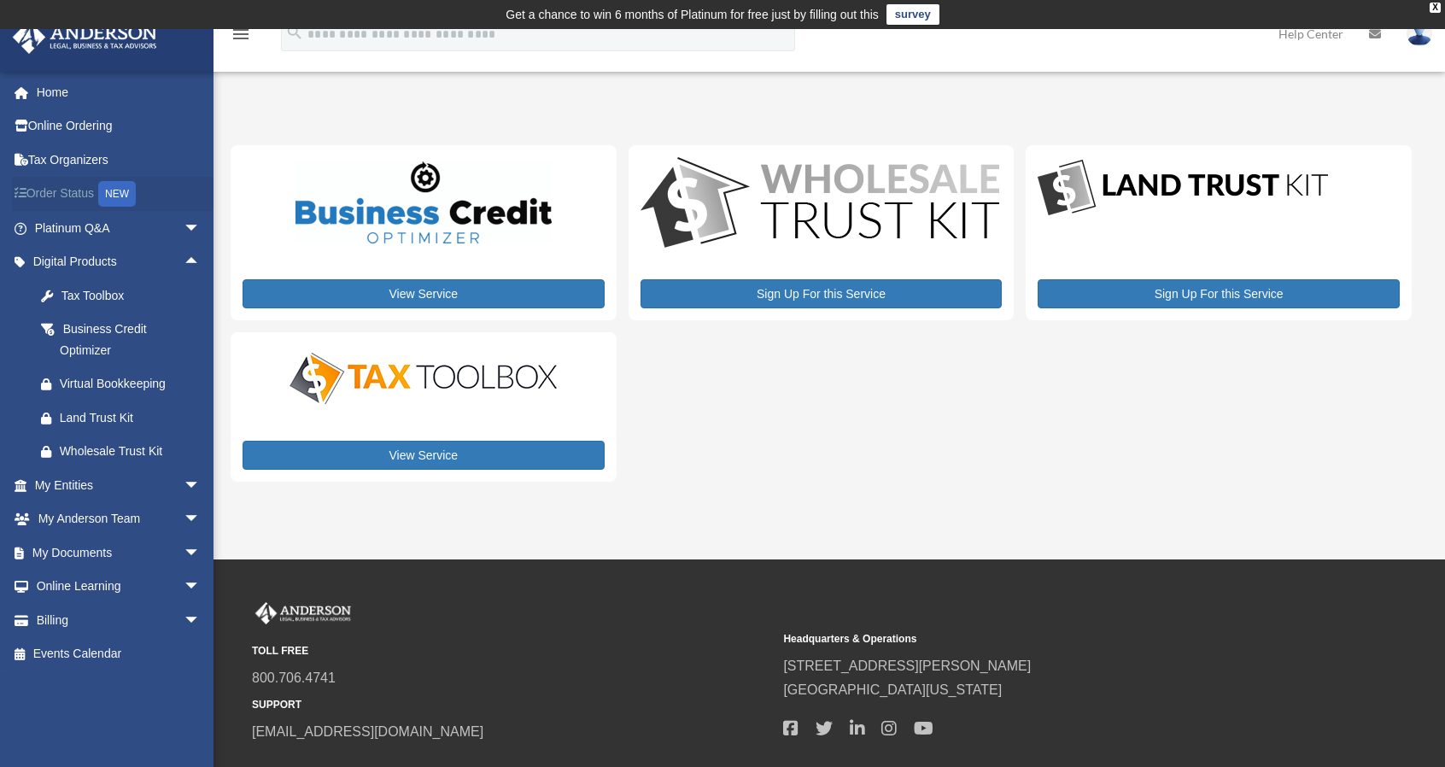
click at [70, 190] on link "Order Status NEW" at bounding box center [119, 194] width 214 height 35
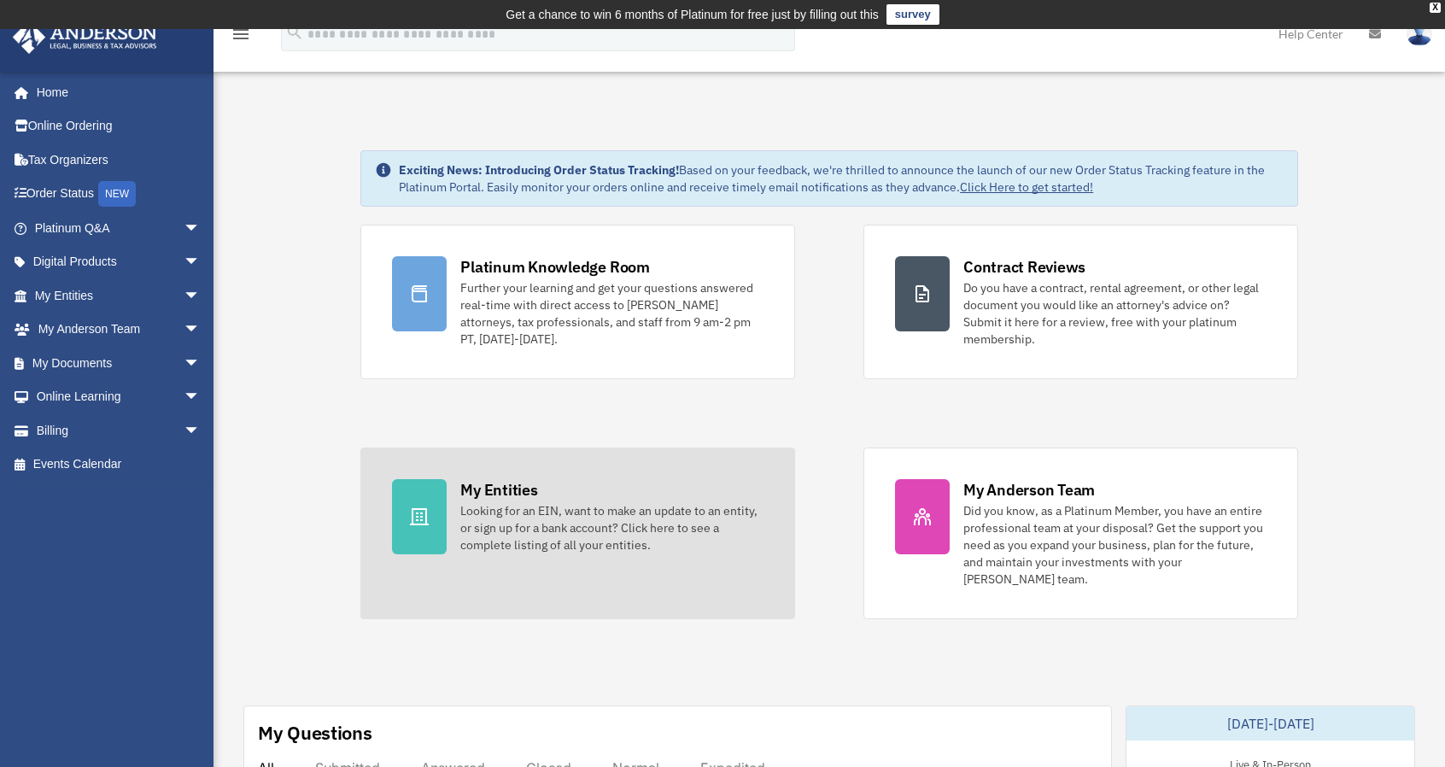
click at [426, 510] on icon at bounding box center [419, 516] width 19 height 17
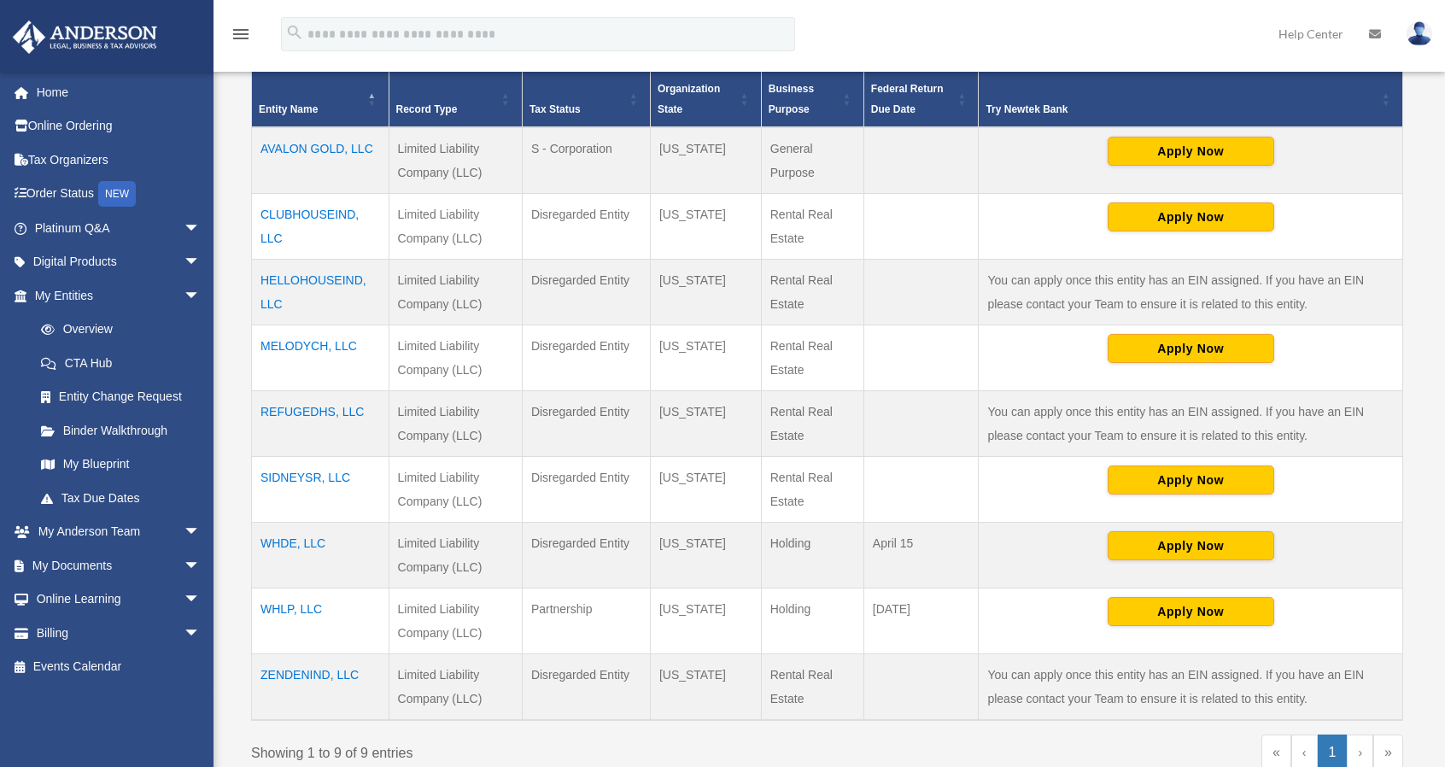
scroll to position [407, 0]
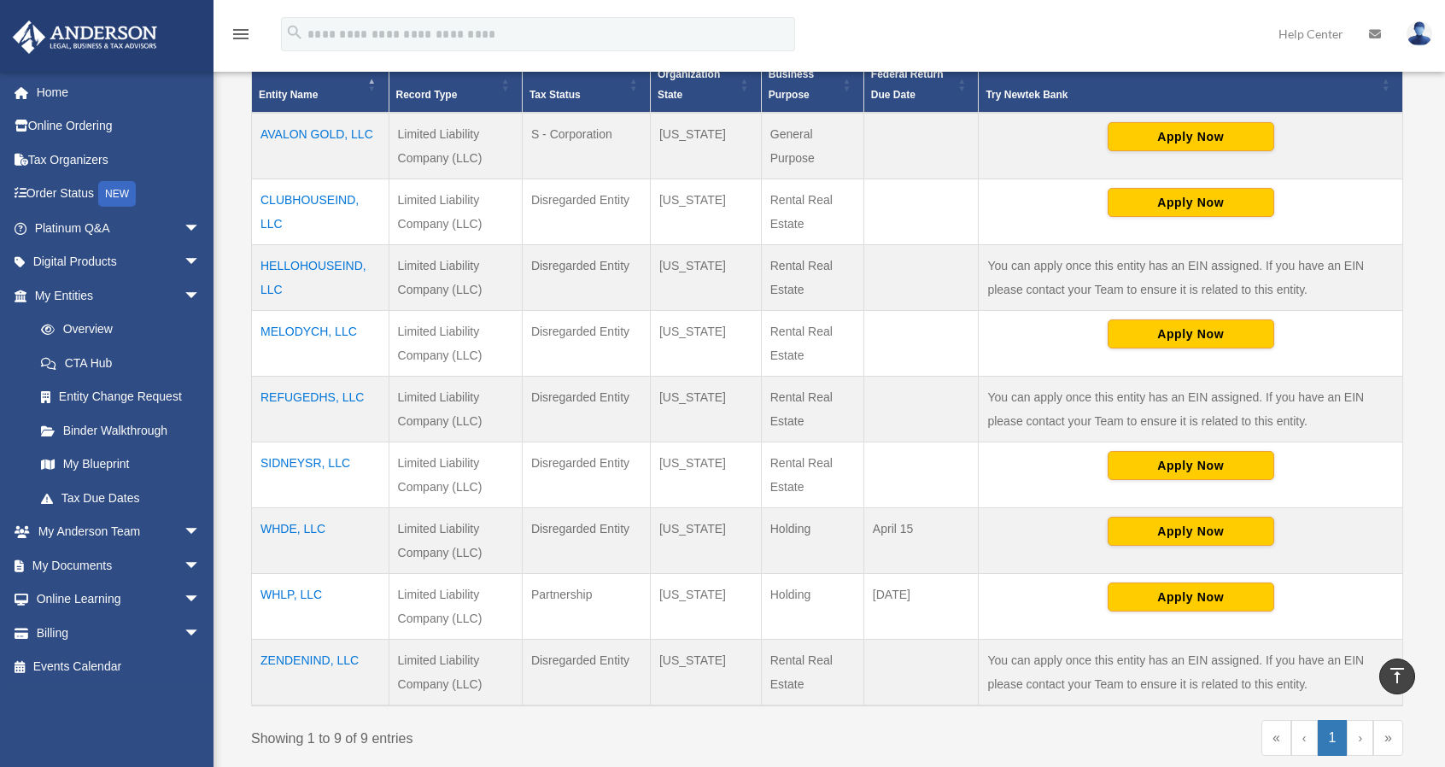
click at [319, 195] on td "CLUBHOUSEIND, LLC" at bounding box center [321, 212] width 138 height 66
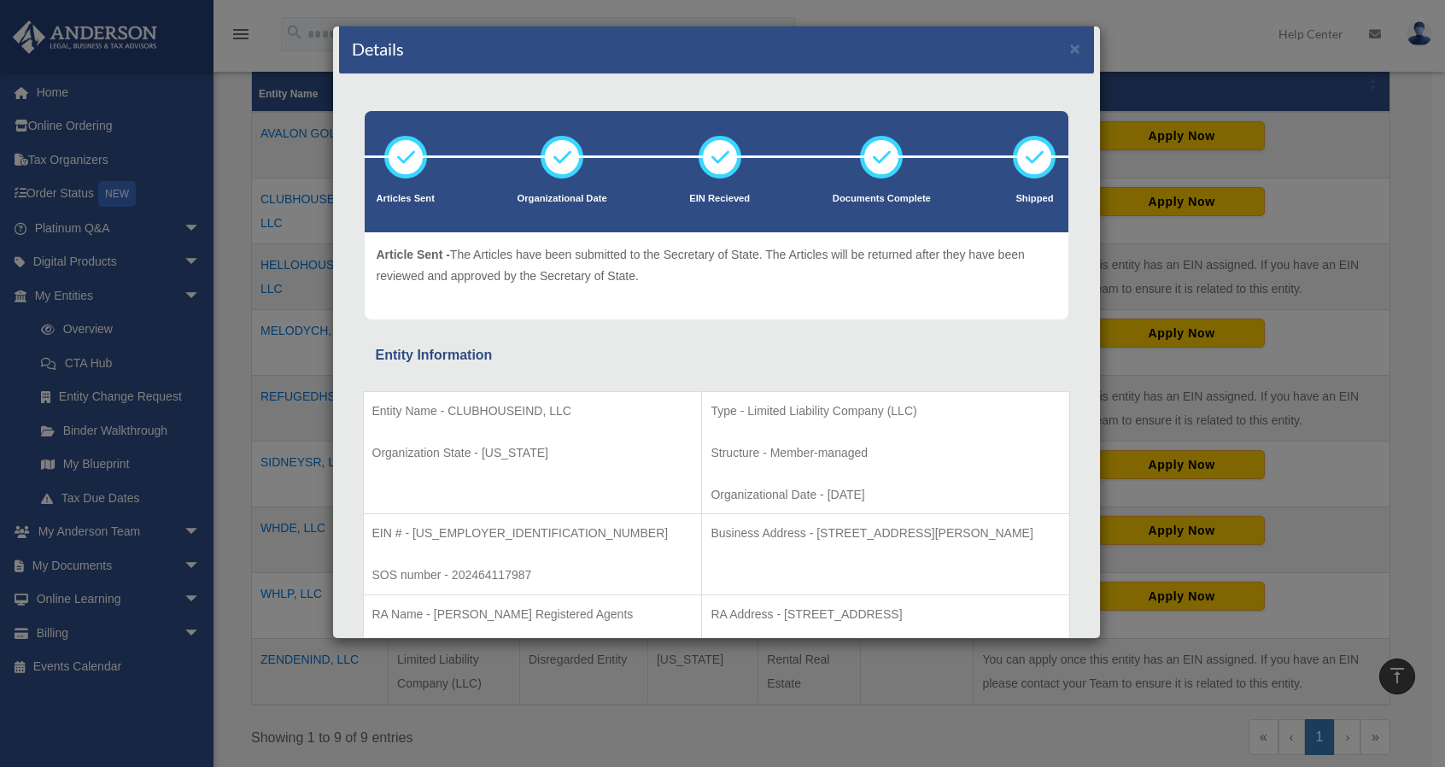
scroll to position [0, 0]
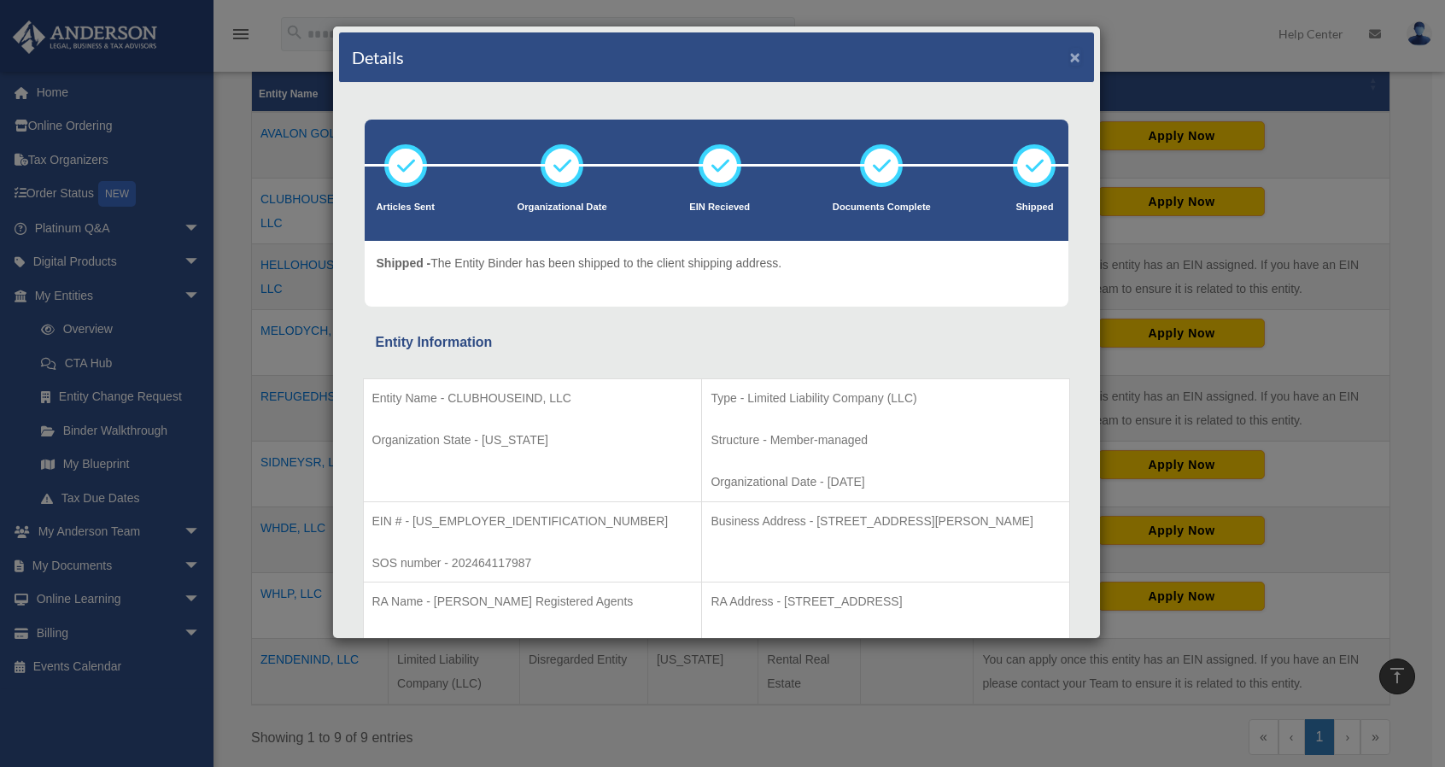
click at [1070, 50] on button "×" at bounding box center [1075, 57] width 11 height 18
